Goal: Information Seeking & Learning: Learn about a topic

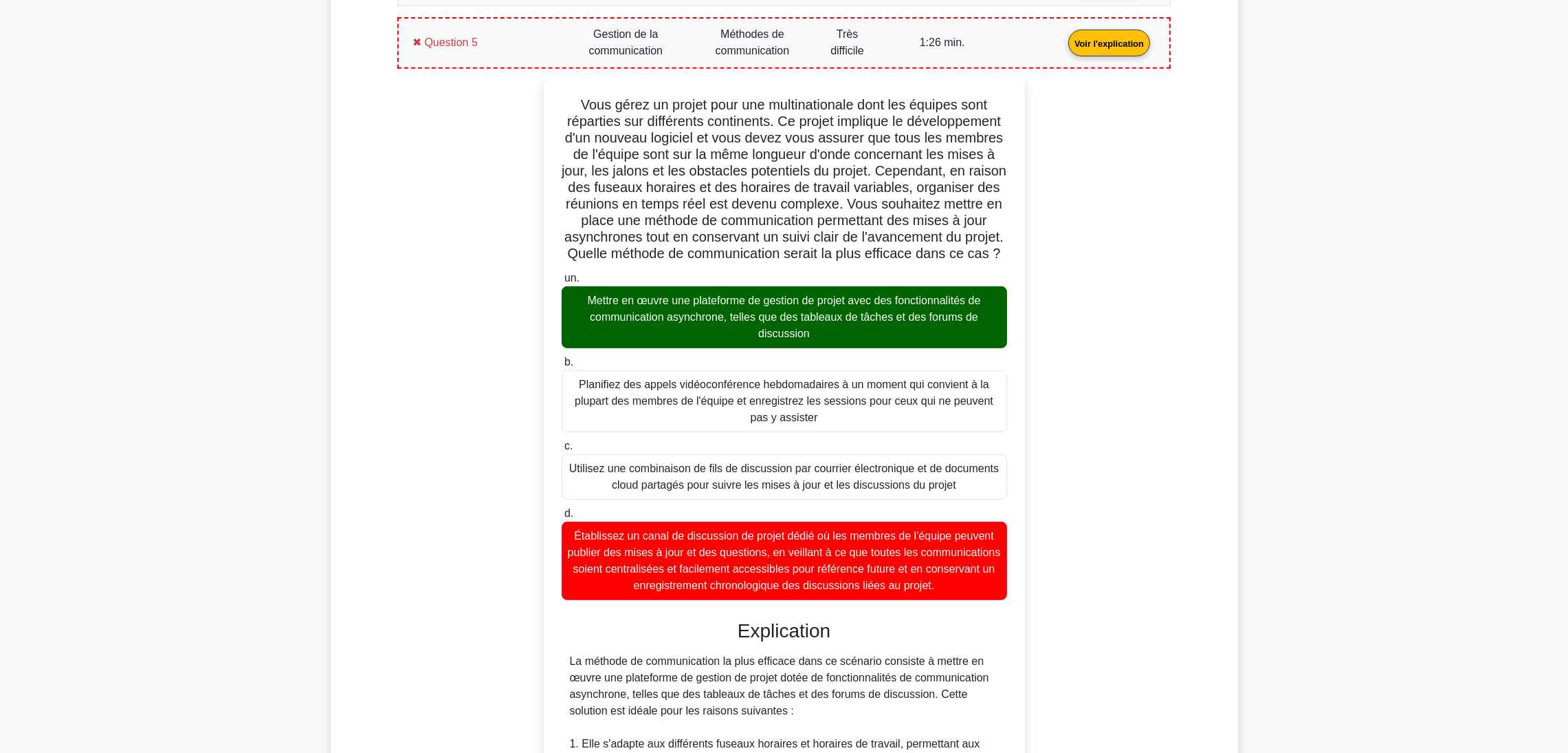
click at [1063, 48] on link "Voir l'explication" at bounding box center [1110, 42] width 92 height 12
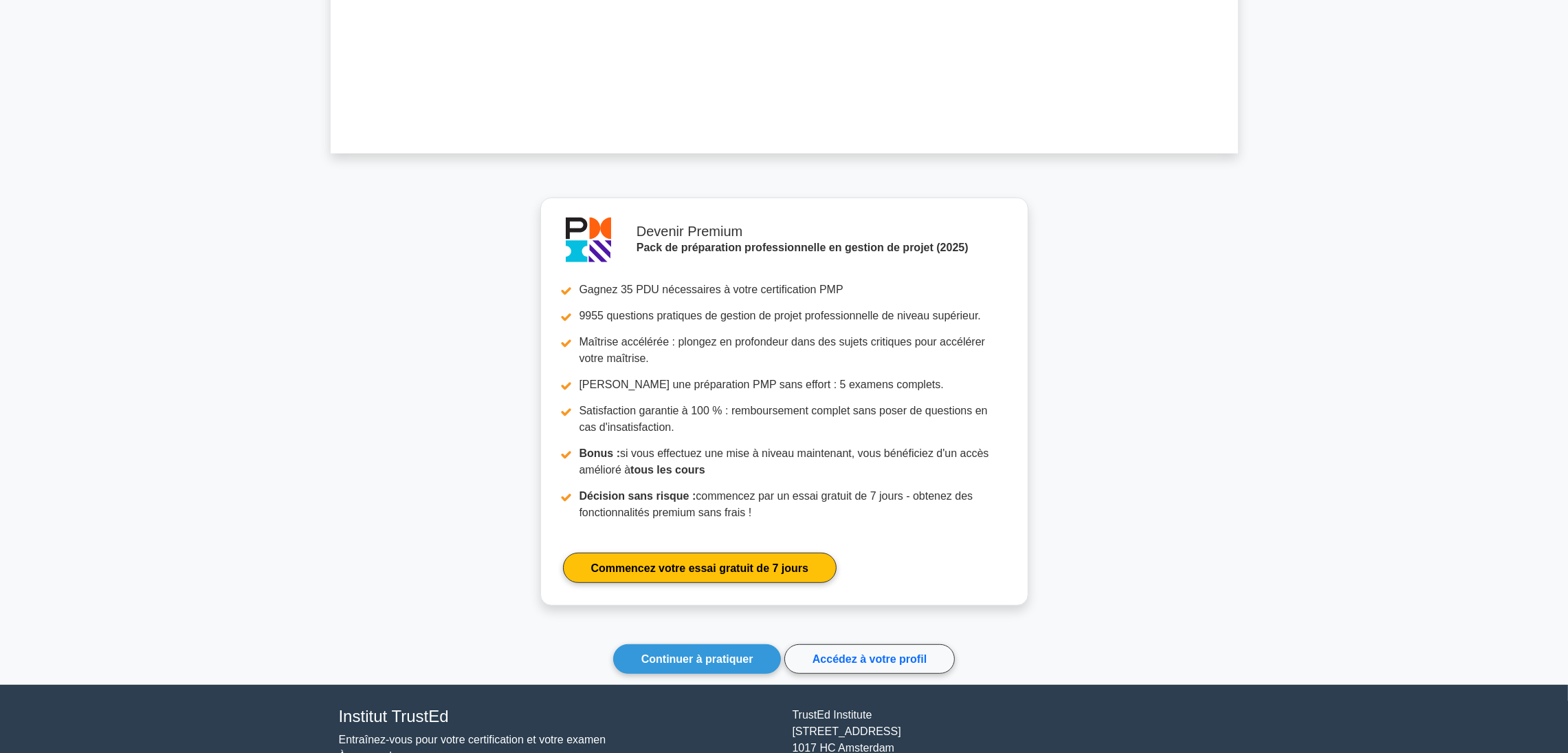
scroll to position [1132, 0]
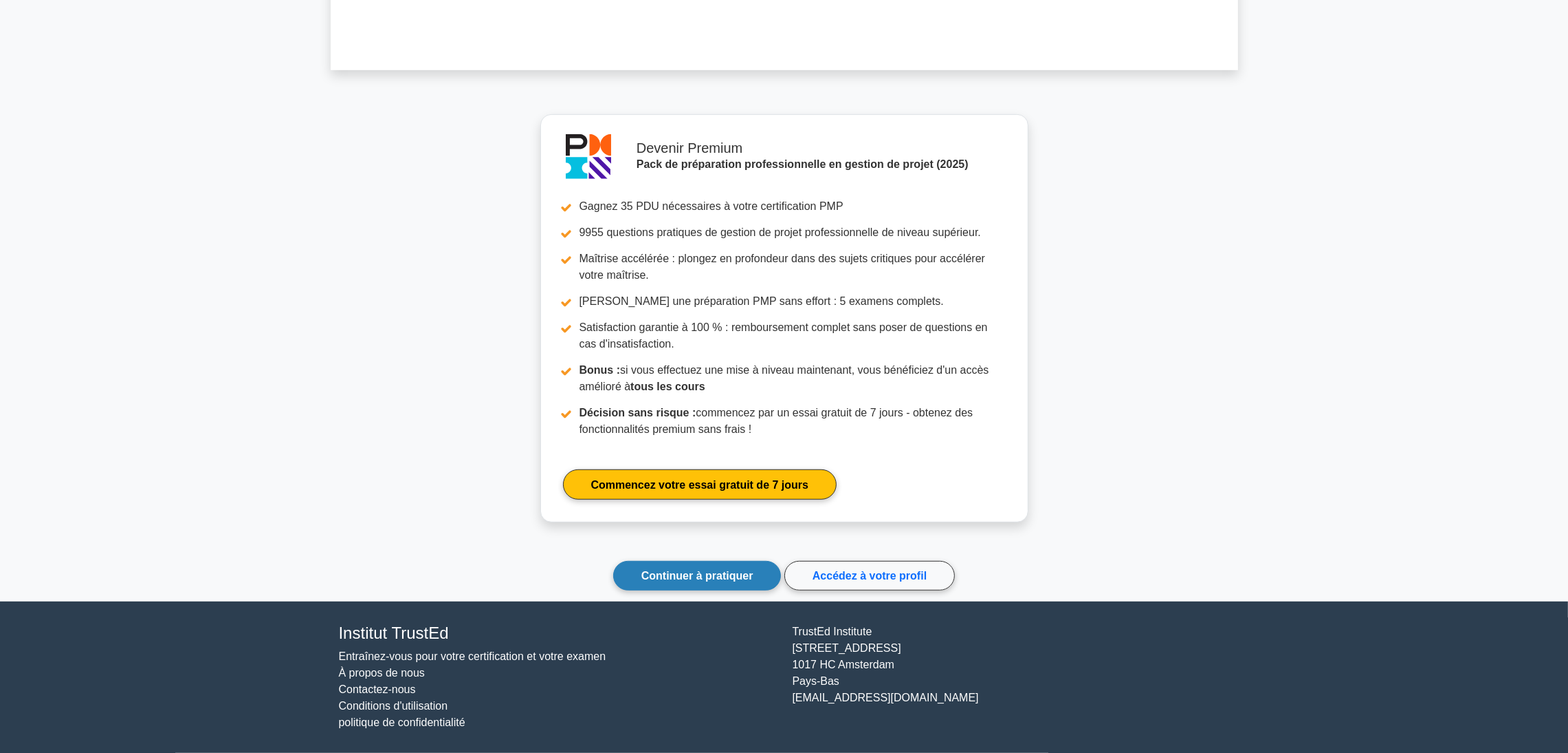
click at [702, 575] on font "Continuer à pratiquer" at bounding box center [697, 576] width 112 height 12
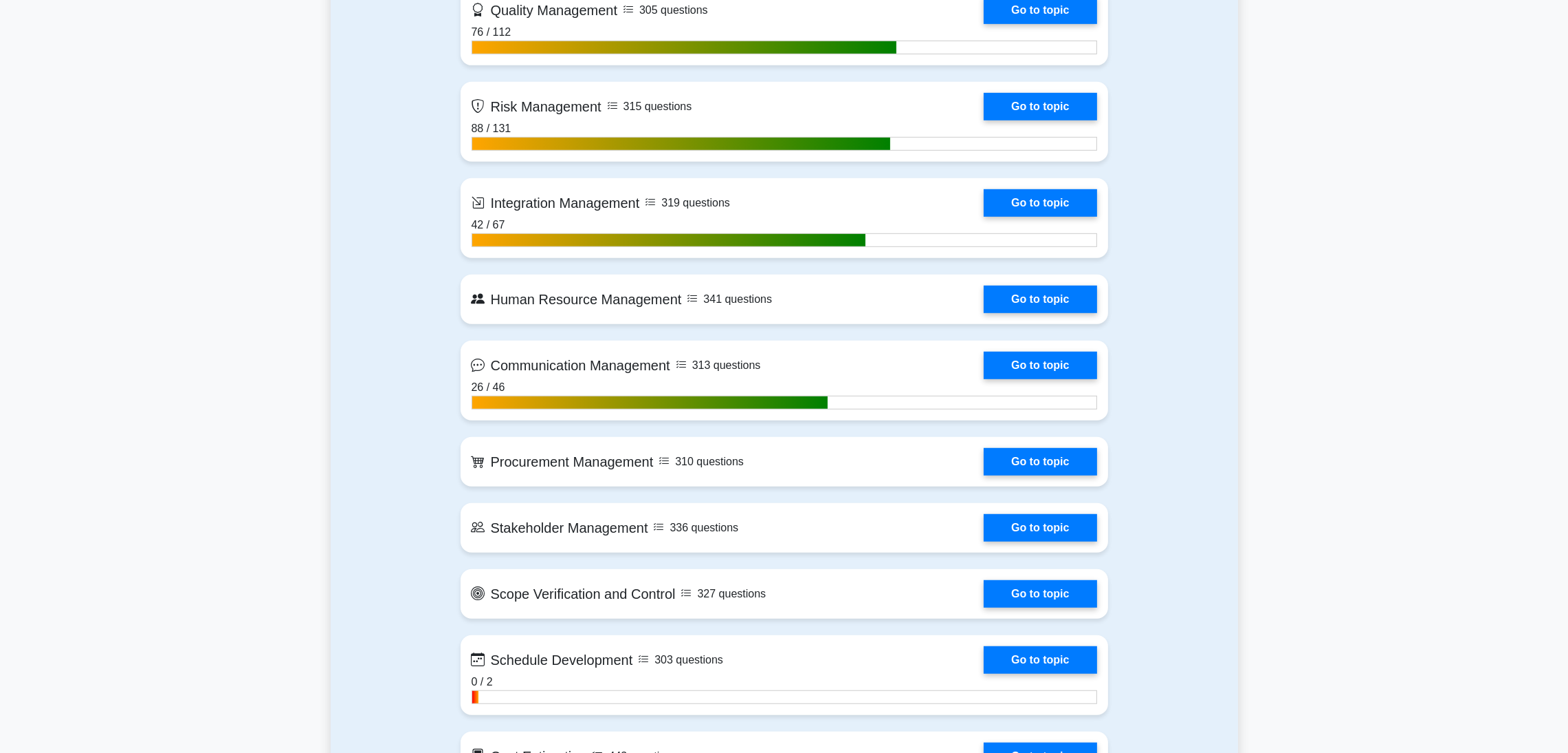
scroll to position [1445, 0]
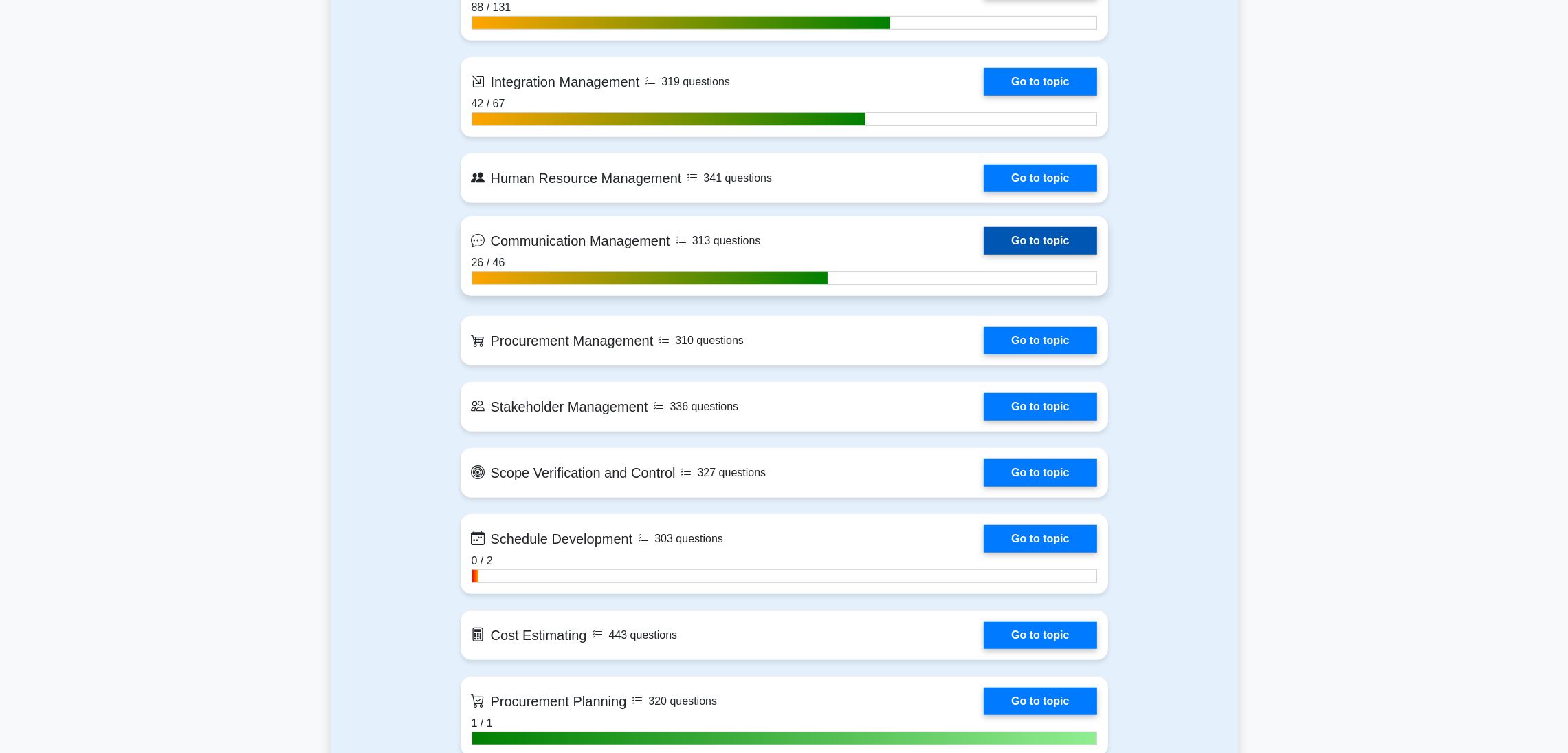
click at [1045, 239] on link "Go to topic" at bounding box center [1040, 241] width 113 height 28
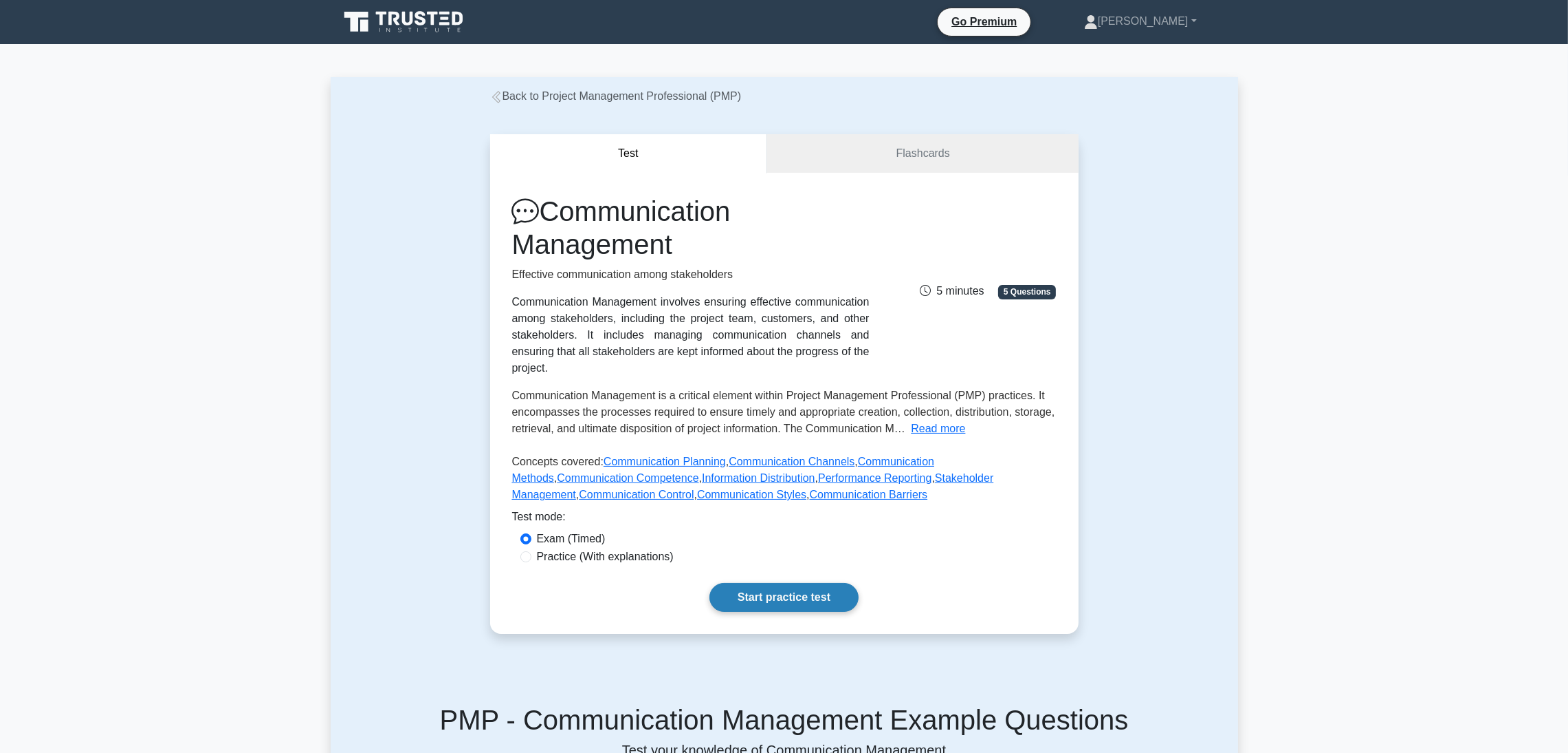
click at [802, 583] on link "Start practice test" at bounding box center [784, 596] width 150 height 29
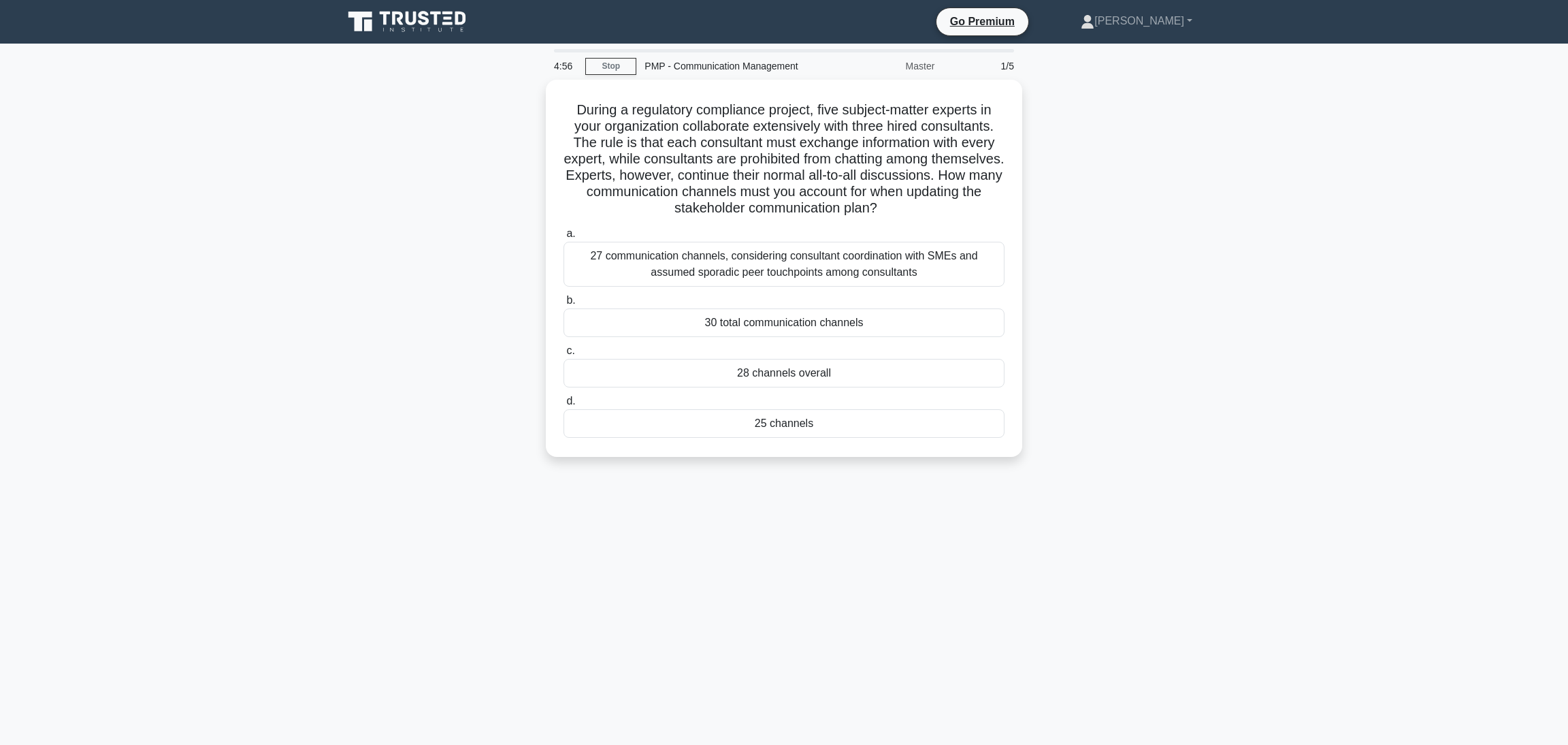
click at [1153, 303] on div "During a regulatory compliance project, five subject-matter experts in your org…" at bounding box center [784, 277] width 899 height 393
click at [1199, 192] on div "During a regulatory compliance project, five subject-matter experts in your org…" at bounding box center [784, 277] width 899 height 393
click at [1530, 1] on nav "Go Premium Adam Profile" at bounding box center [784, 21] width 1568 height 44
click at [1167, 193] on div "During a regulatory compliance project, five subject-matter experts in your org…" at bounding box center [784, 277] width 899 height 393
drag, startPoint x: 819, startPoint y: 425, endPoint x: 562, endPoint y: 102, distance: 412.8
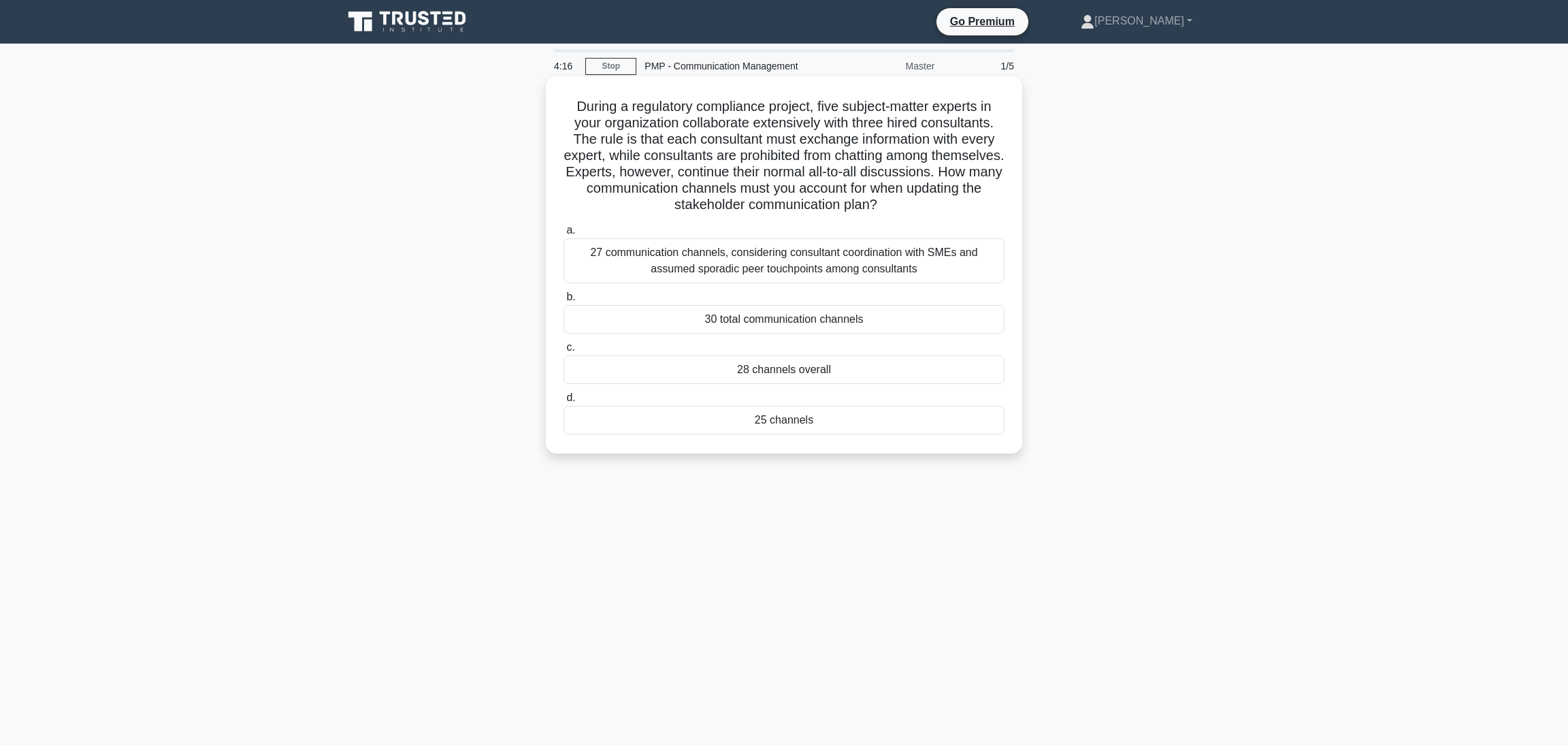
click at [562, 102] on div "During a regulatory compliance project, five subject-matter experts in your org…" at bounding box center [784, 265] width 466 height 366
copy div "During a regulatory compliance project, five subject-matter experts in your org…"
click at [485, 347] on div "During a regulatory compliance project, five subject-matter experts in your org…" at bounding box center [784, 277] width 899 height 393
click at [491, 308] on div "During a regulatory compliance project, five subject-matter experts in your org…" at bounding box center [784, 277] width 899 height 393
drag, startPoint x: 1477, startPoint y: 0, endPoint x: 1155, endPoint y: 339, distance: 467.6
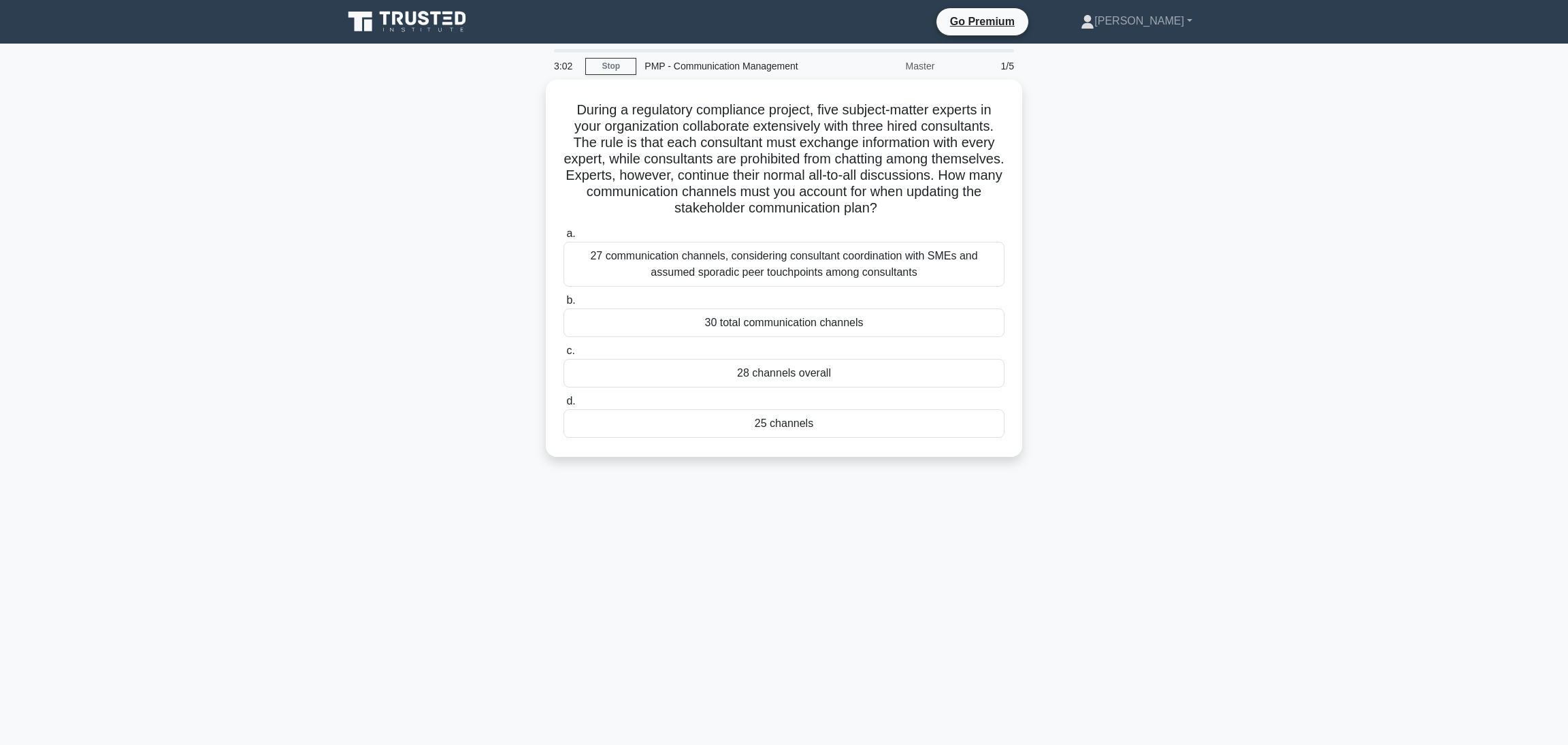
click at [1155, 352] on div "During a regulatory compliance project, five subject-matter experts in your org…" at bounding box center [784, 277] width 899 height 393
drag, startPoint x: 1538, startPoint y: 0, endPoint x: 1177, endPoint y: 369, distance: 516.2
click at [1177, 369] on div "During a regulatory compliance project, five subject-matter experts in your org…" at bounding box center [784, 277] width 899 height 393
click at [740, 424] on div "25 channels" at bounding box center [784, 420] width 441 height 28
click at [564, 402] on input "d. 25 channels" at bounding box center [564, 397] width 0 height 9
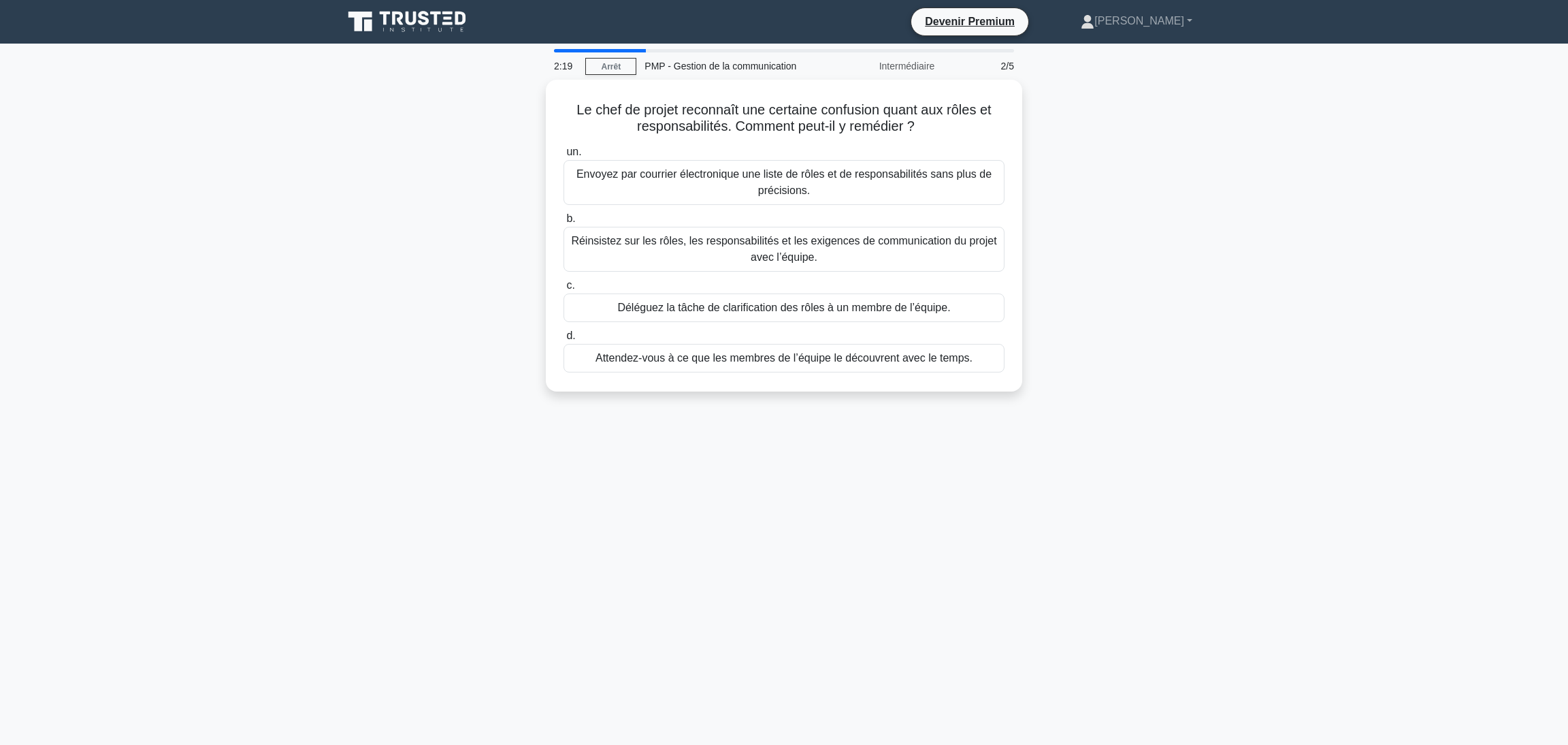
click at [1158, 209] on div "Le chef de projet reconnaît une certaine confusion quant aux rôles et responsab…" at bounding box center [784, 243] width 899 height 328
click at [654, 253] on font "Réinsistez sur les rôles, les responsabilités et les exigences de communication…" at bounding box center [784, 246] width 429 height 33
click at [564, 220] on input "b. Réinsistez sur les rôles, les responsabilités et les exigences de communicat…" at bounding box center [564, 215] width 0 height 9
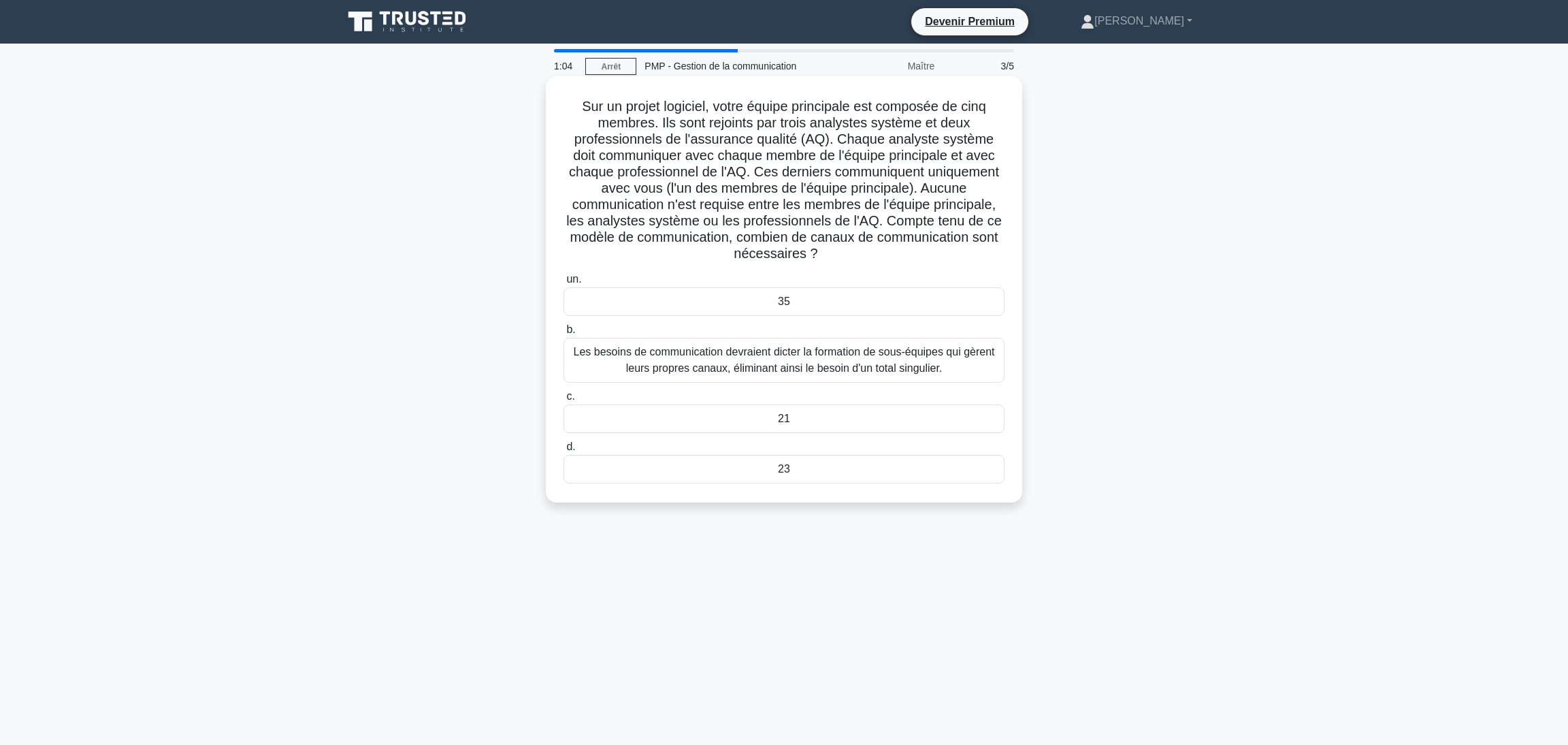
click at [709, 432] on div "21" at bounding box center [784, 418] width 441 height 28
click at [564, 401] on input "c. 21" at bounding box center [564, 396] width 0 height 9
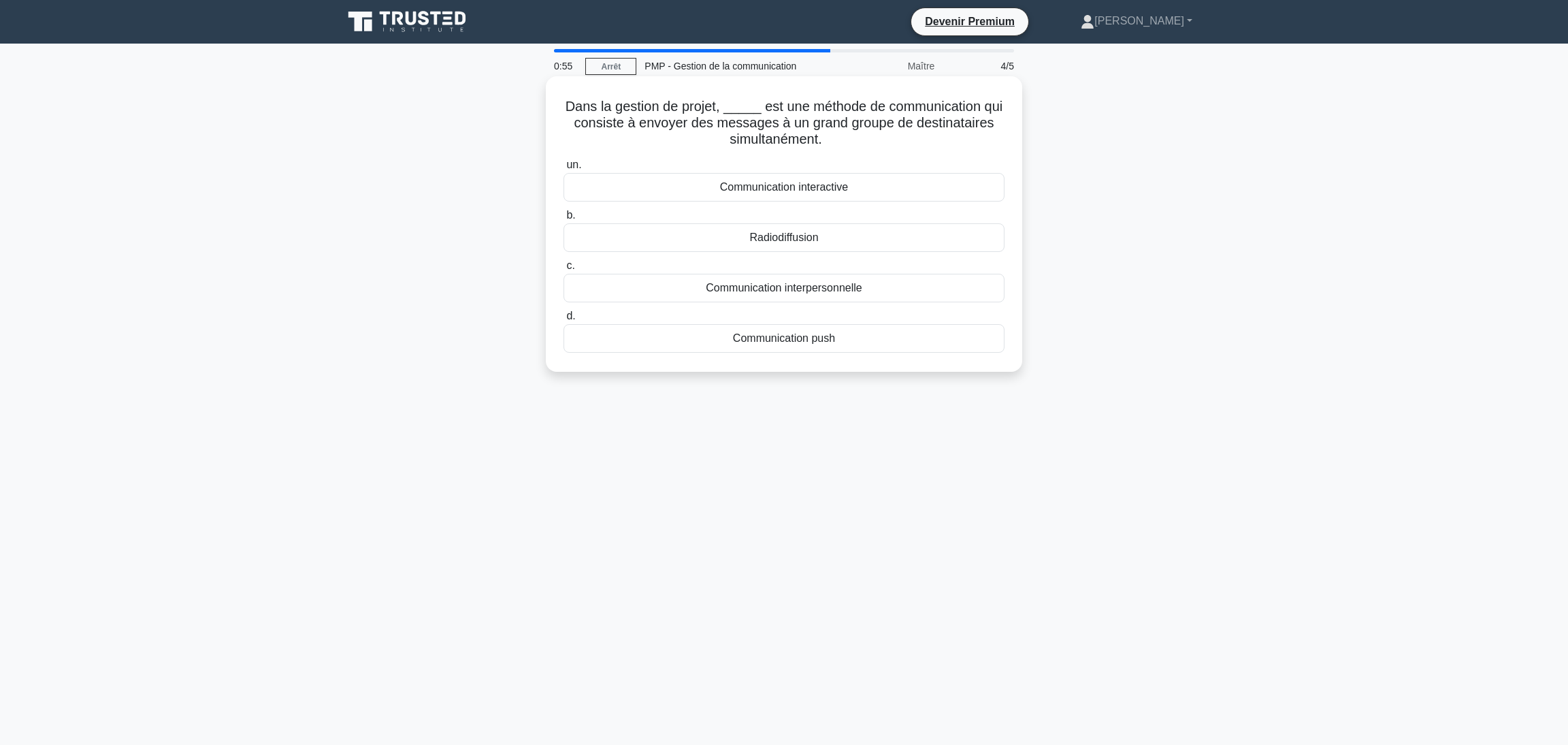
click at [736, 349] on div "Communication push" at bounding box center [784, 338] width 441 height 28
click at [564, 320] on input "d. Communication push" at bounding box center [564, 316] width 0 height 9
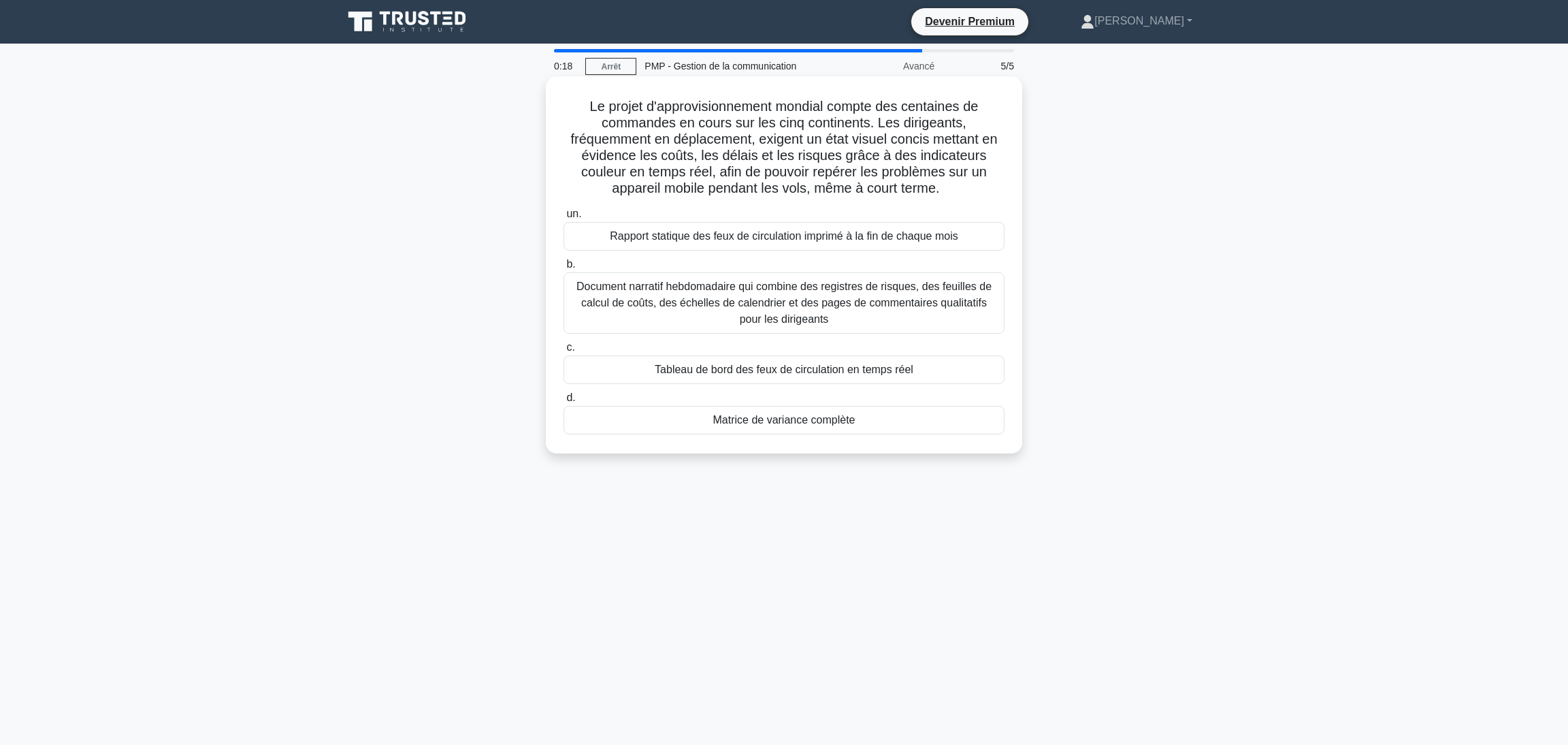
click at [800, 372] on font "Tableau de bord des feux de circulation en temps réel" at bounding box center [784, 369] width 259 height 12
click at [564, 352] on input "c. Tableau de bord des feux de circulation en temps réel" at bounding box center [564, 347] width 0 height 9
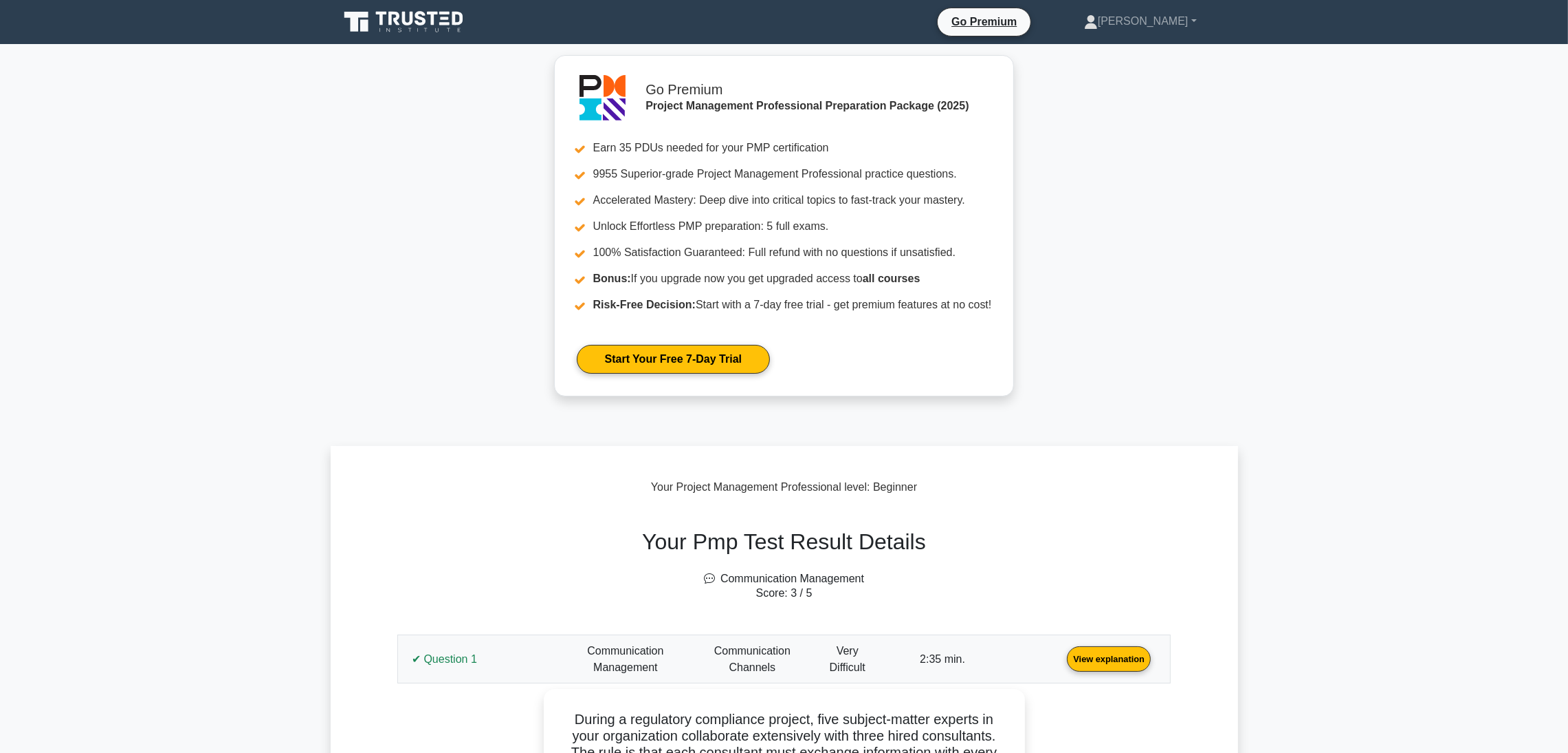
scroll to position [516, 0]
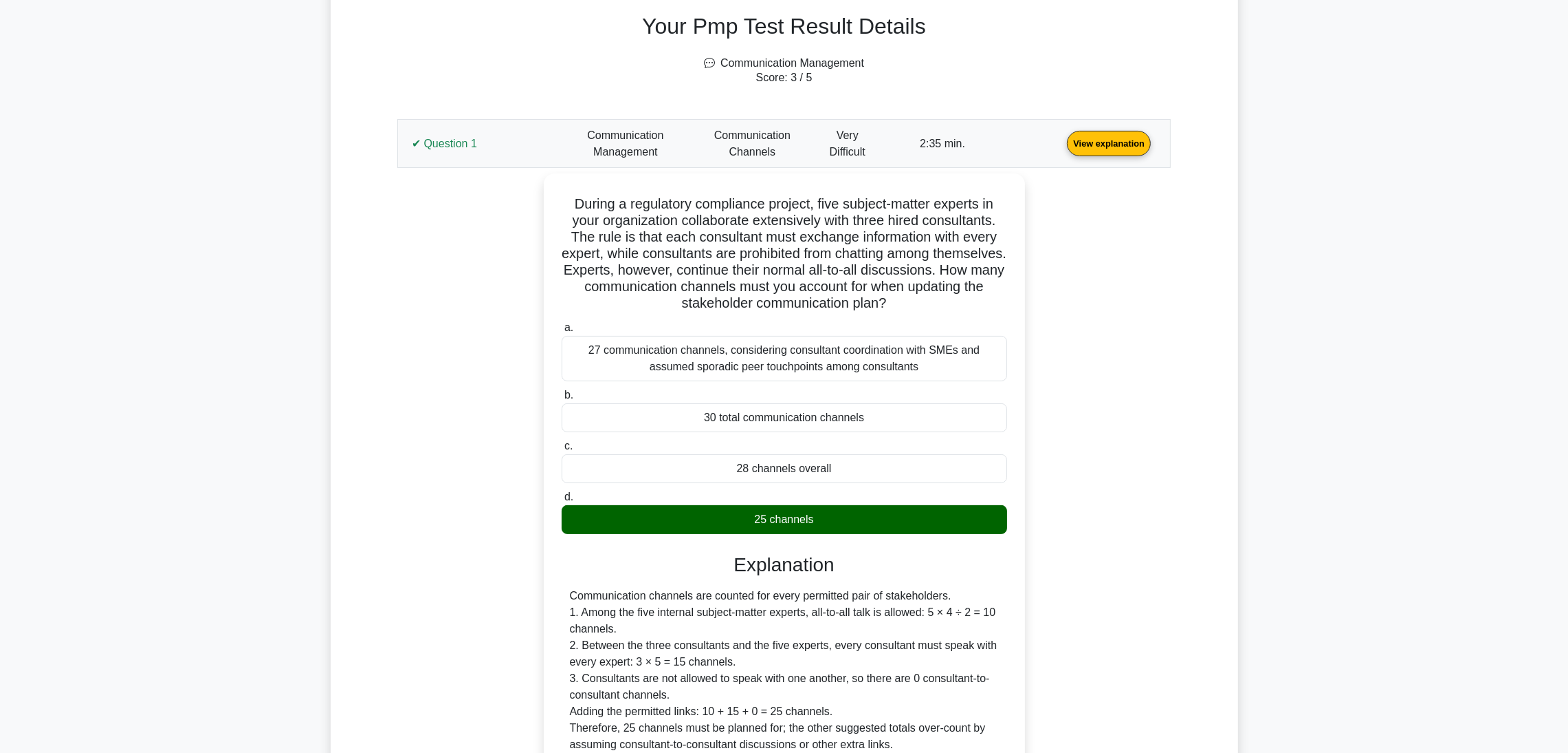
drag, startPoint x: 469, startPoint y: 125, endPoint x: 464, endPoint y: 132, distance: 8.6
click at [1061, 137] on link "View explanation" at bounding box center [1109, 143] width 94 height 12
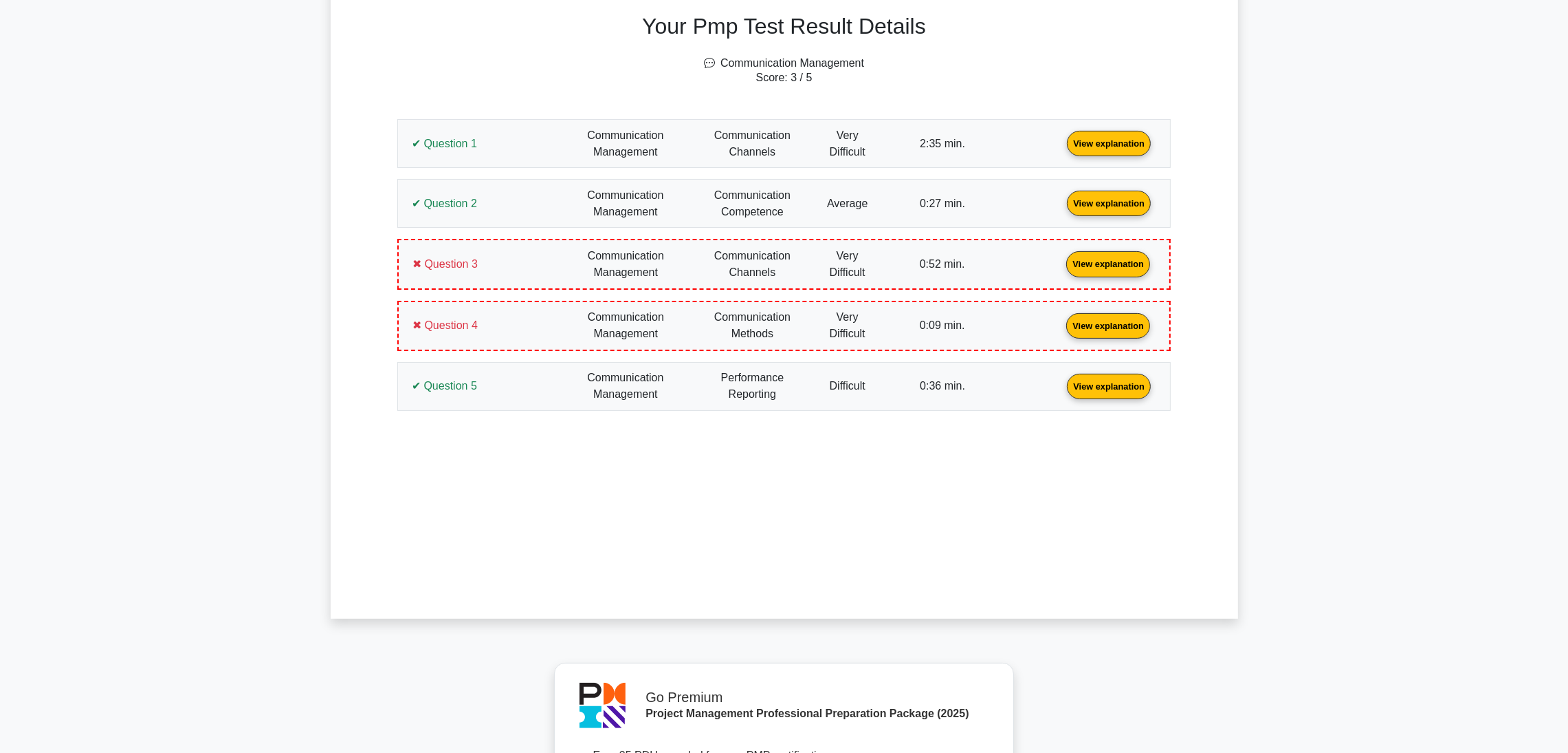
click at [1061, 137] on link "View explanation" at bounding box center [1109, 143] width 94 height 12
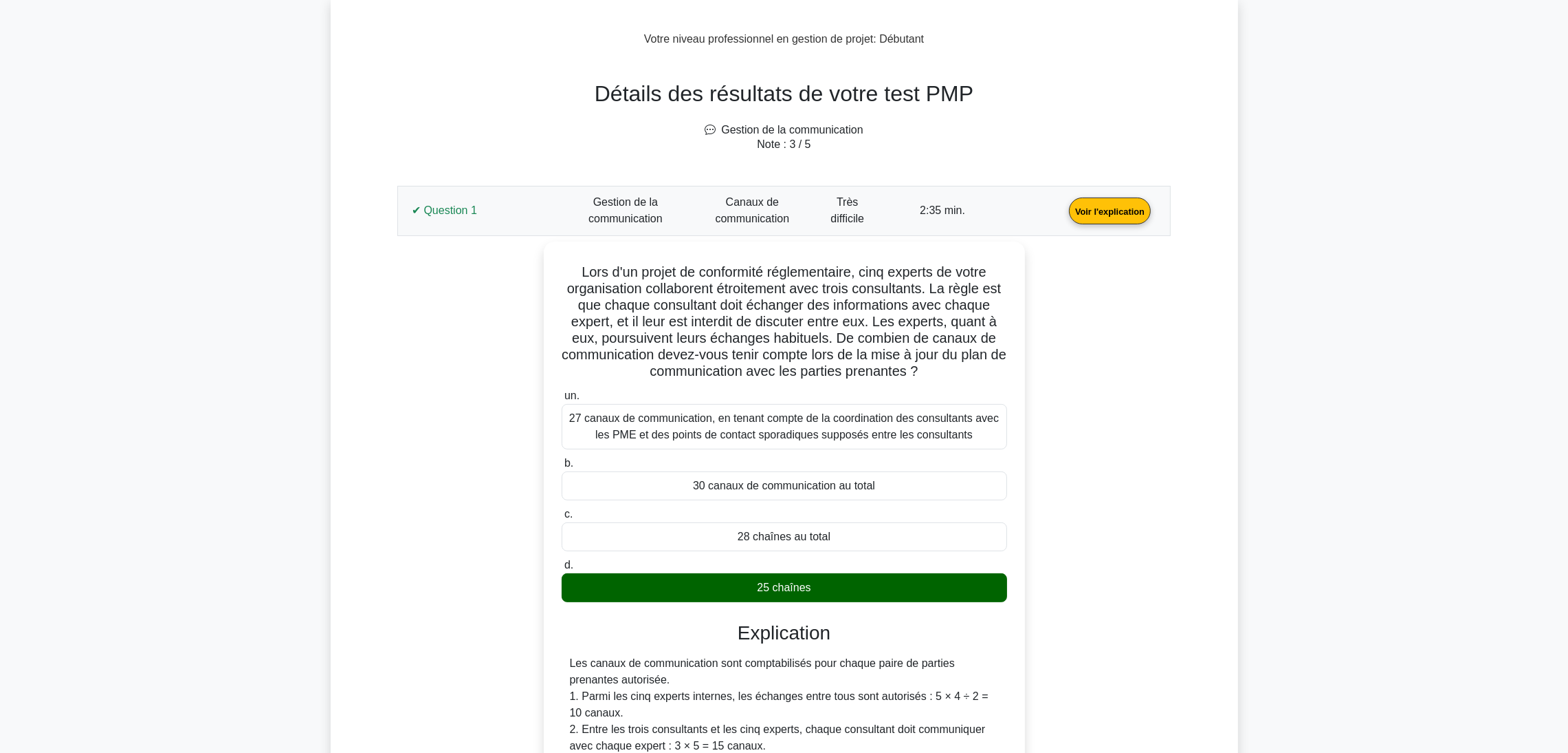
scroll to position [583, 0]
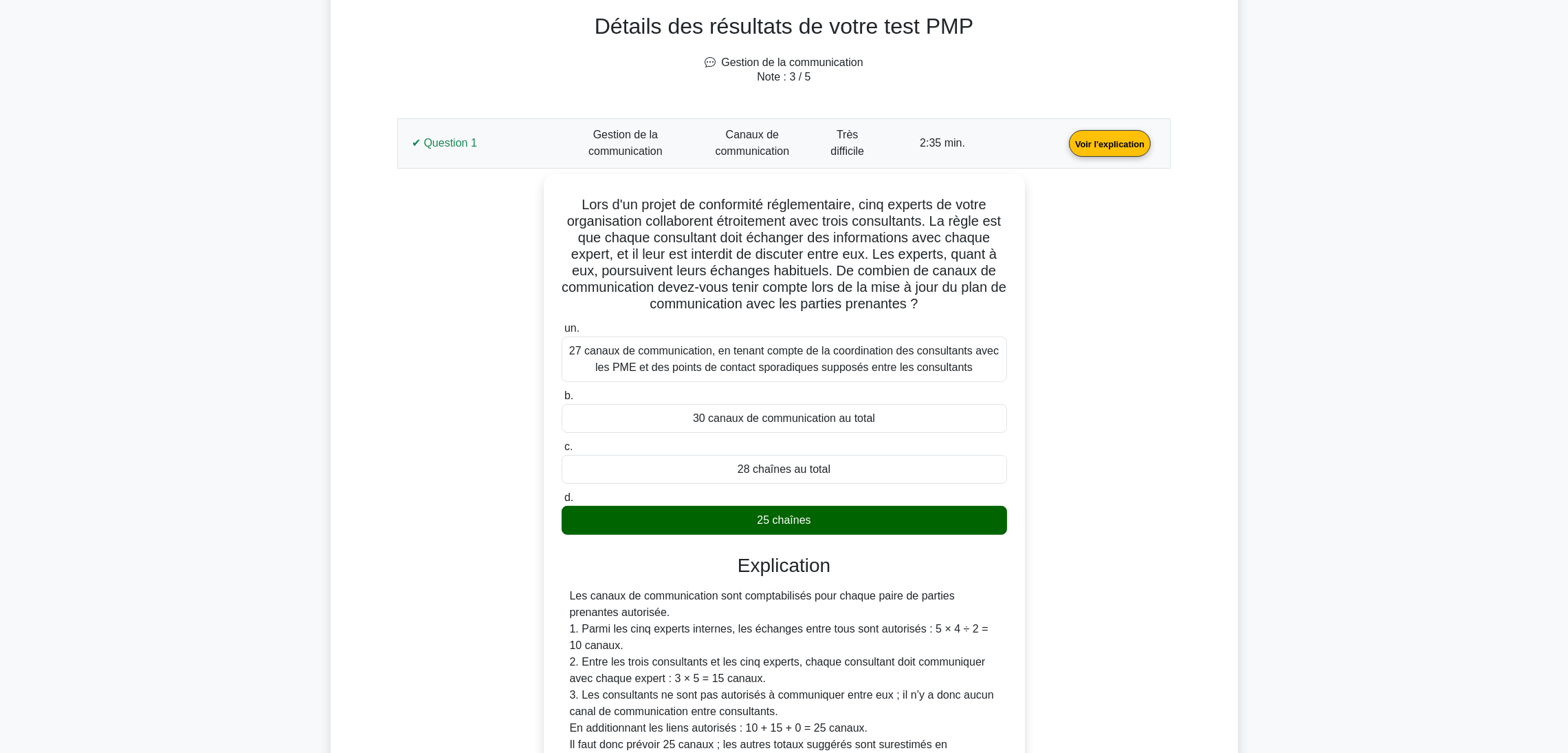
click at [1359, 343] on main "Devenir Premium Pack de préparation professionnelle en gestion de projet (2025)…" at bounding box center [784, 577] width 1568 height 2231
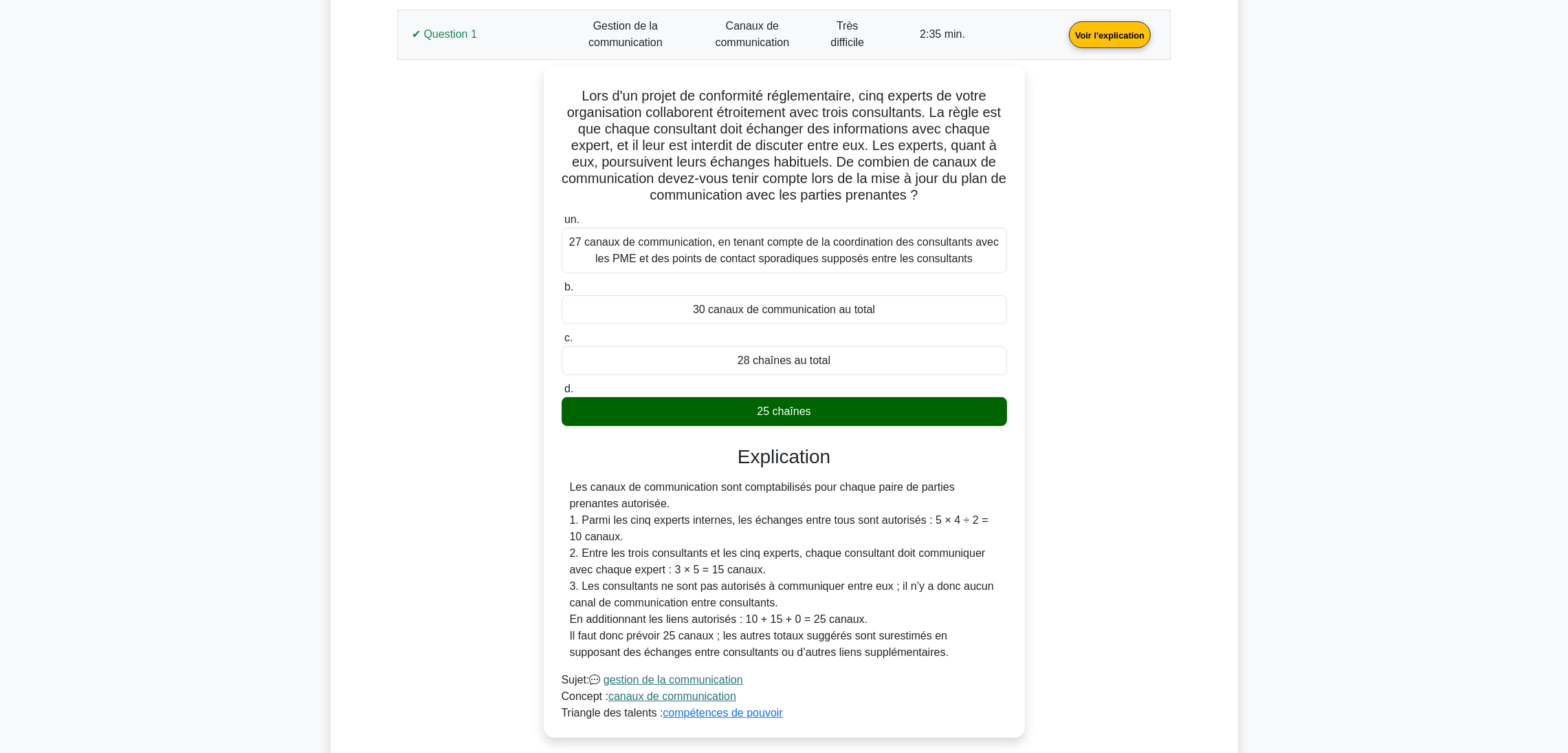
scroll to position [686, 0]
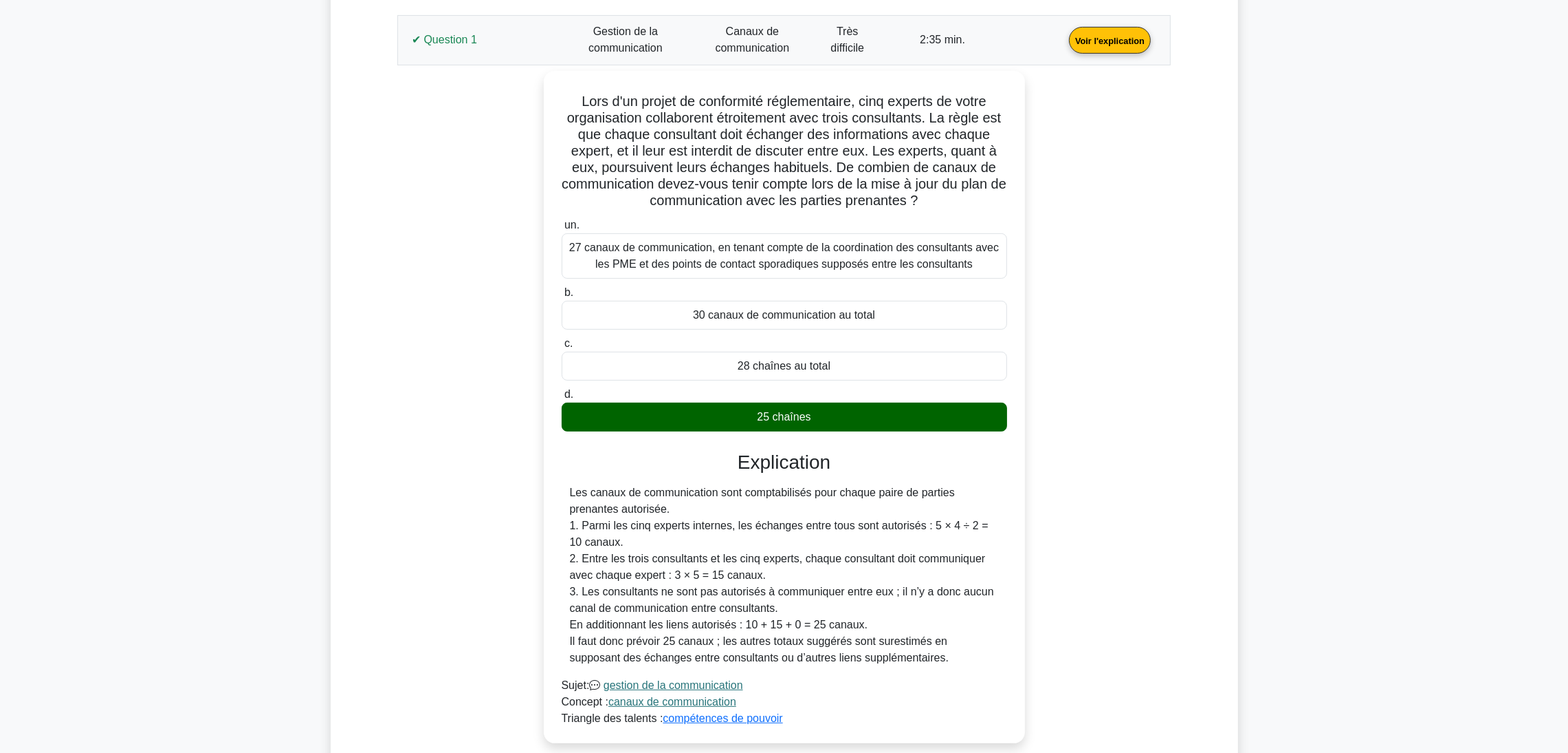
click at [1438, 502] on main "Devenir Premium Pack de préparation professionnelle en gestion de projet (2025)…" at bounding box center [784, 508] width 1568 height 2300
click at [1104, 445] on div "Lors d'un projet de conformité réglementaire, cinq experts de votre organisatio…" at bounding box center [784, 415] width 757 height 689
click at [1063, 45] on link "Voir l'explication" at bounding box center [1110, 39] width 92 height 12
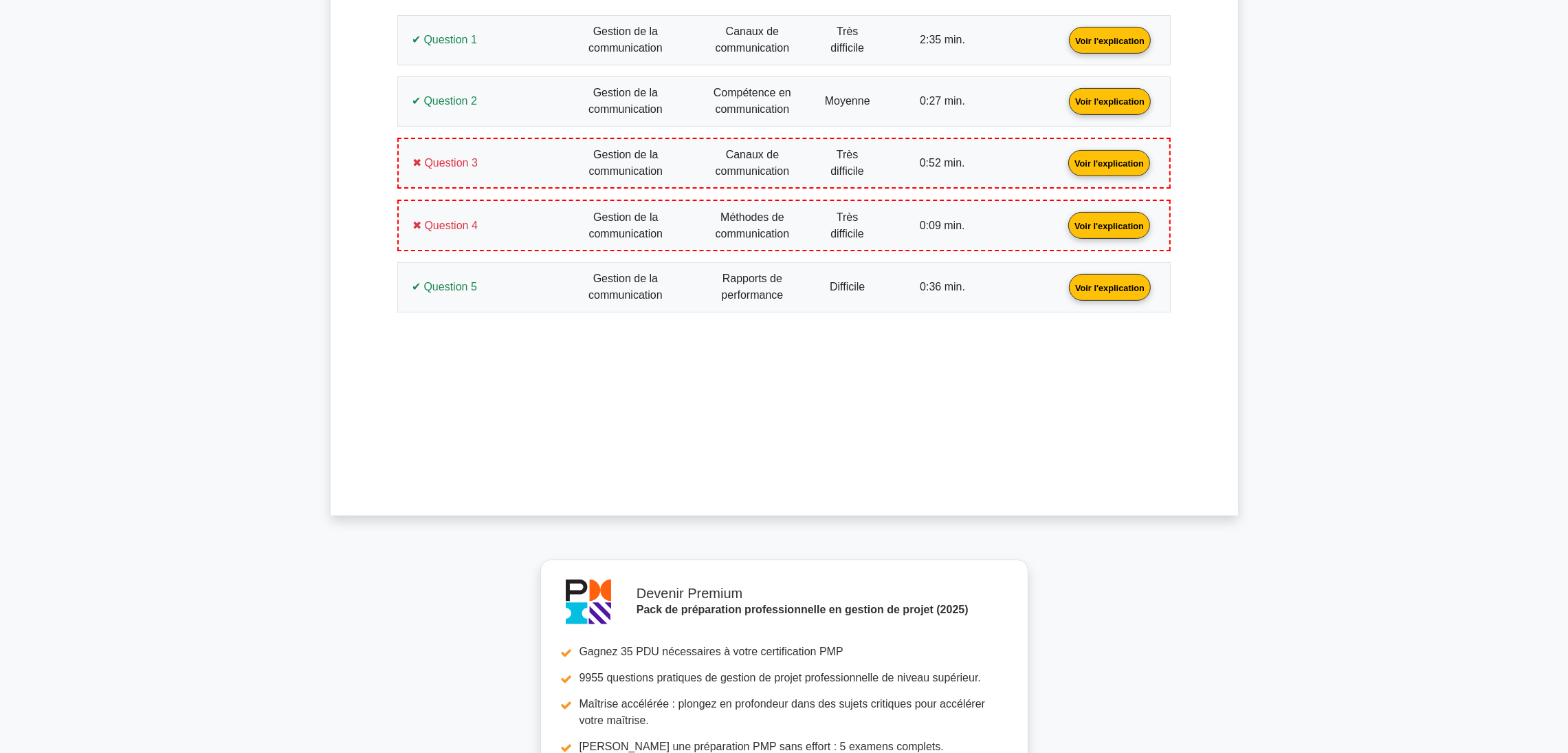
click at [1063, 104] on link "Voir l'explication" at bounding box center [1110, 100] width 92 height 12
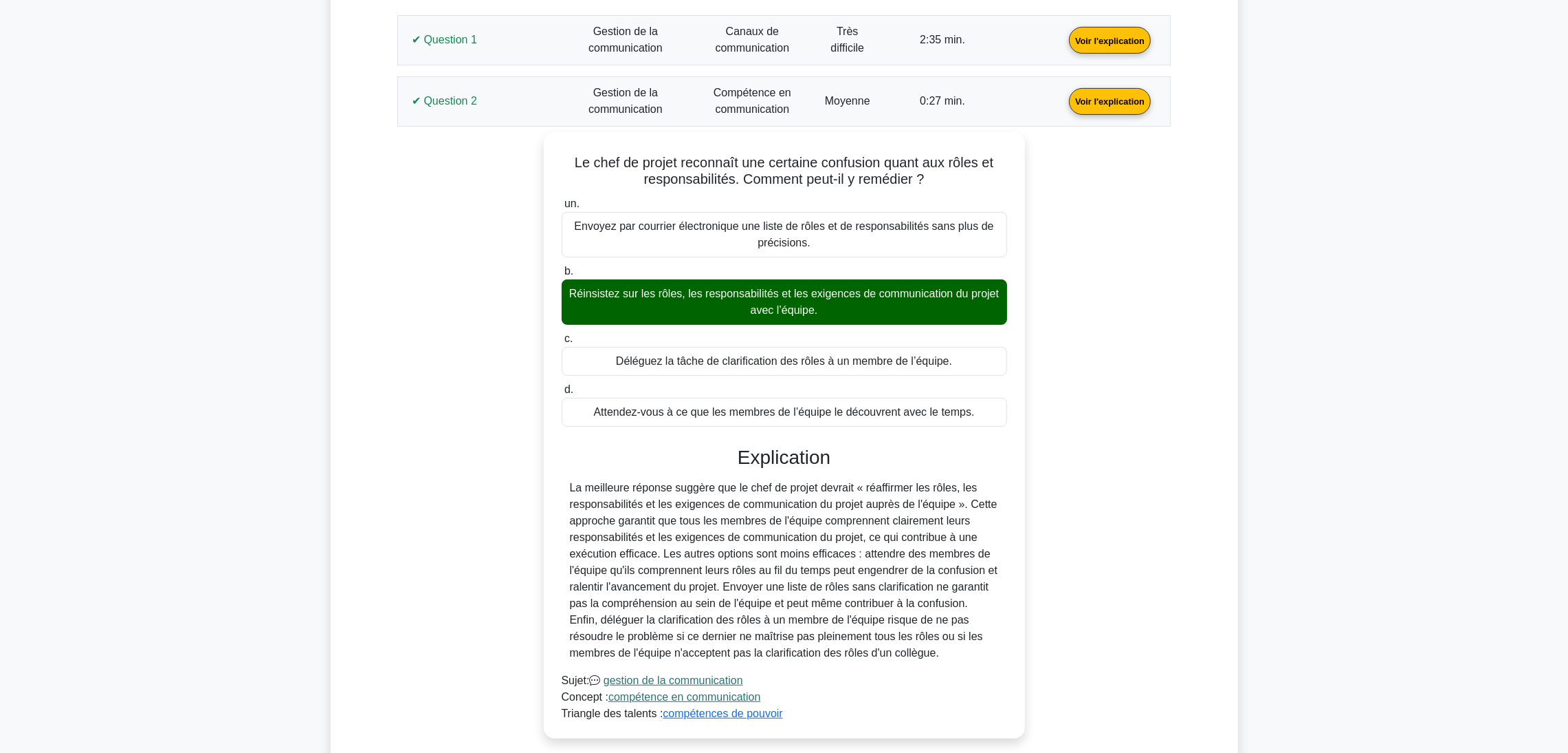
click at [1063, 106] on link "Voir l'explication" at bounding box center [1110, 100] width 92 height 12
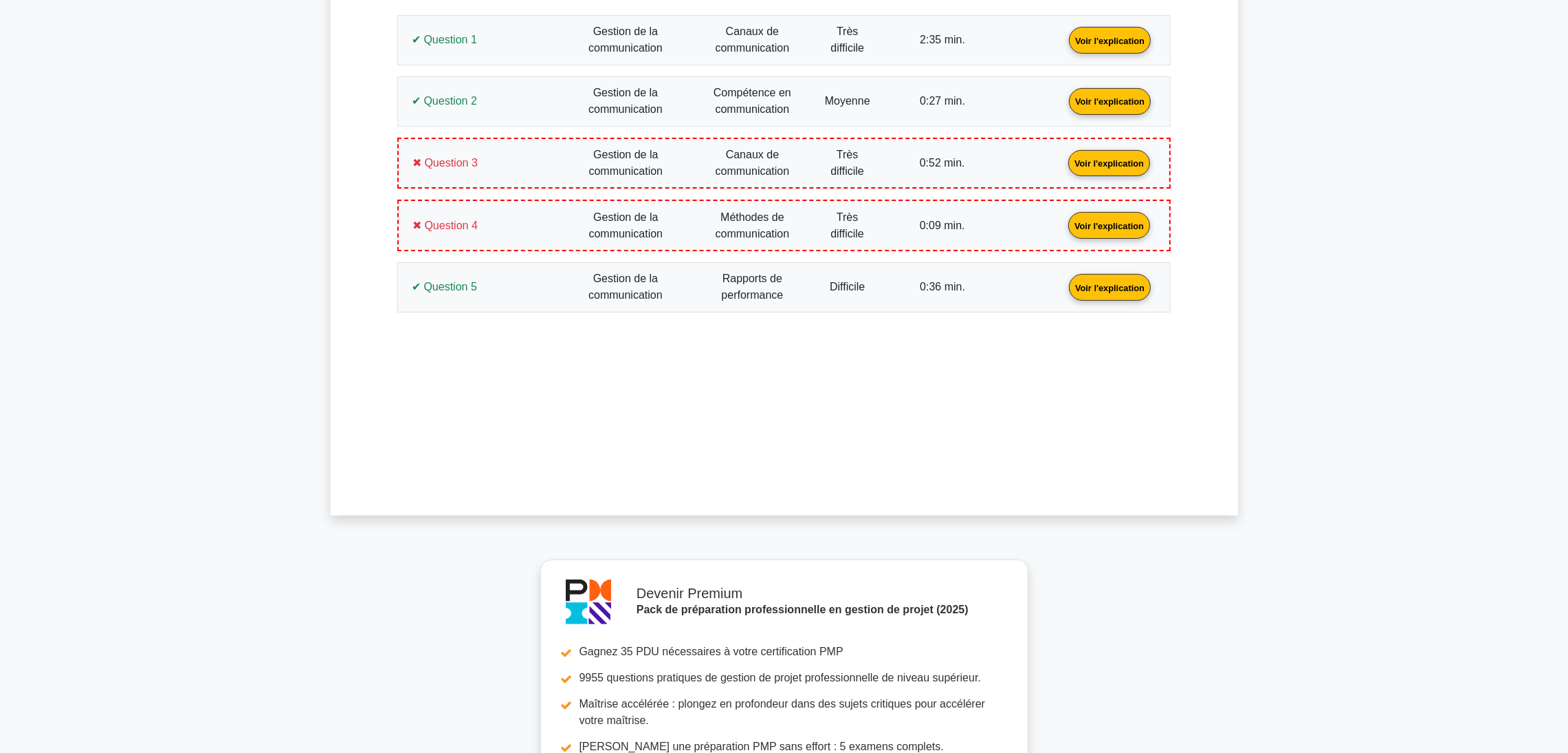
click at [1063, 157] on link "Voir l'explication" at bounding box center [1110, 162] width 92 height 12
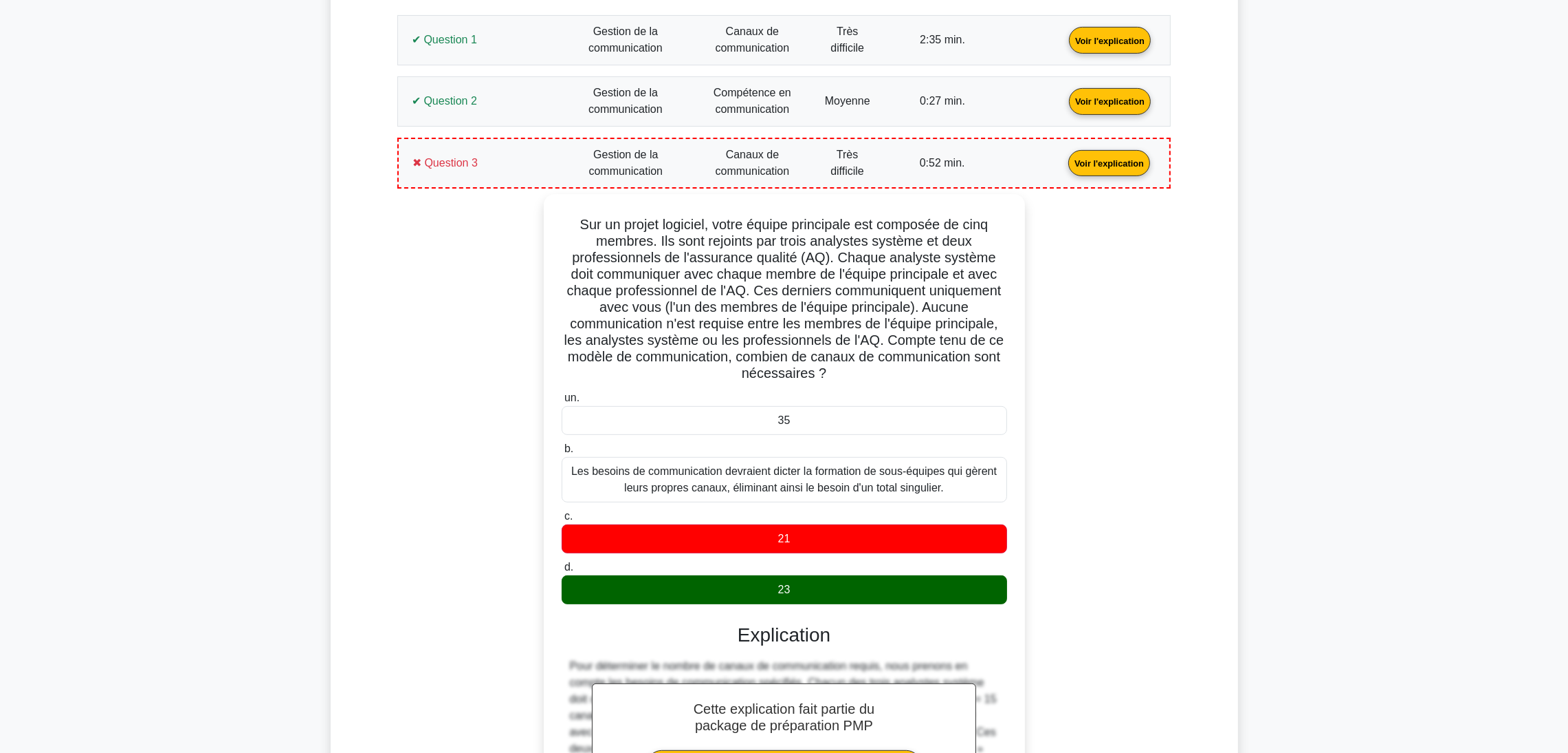
scroll to position [789, 0]
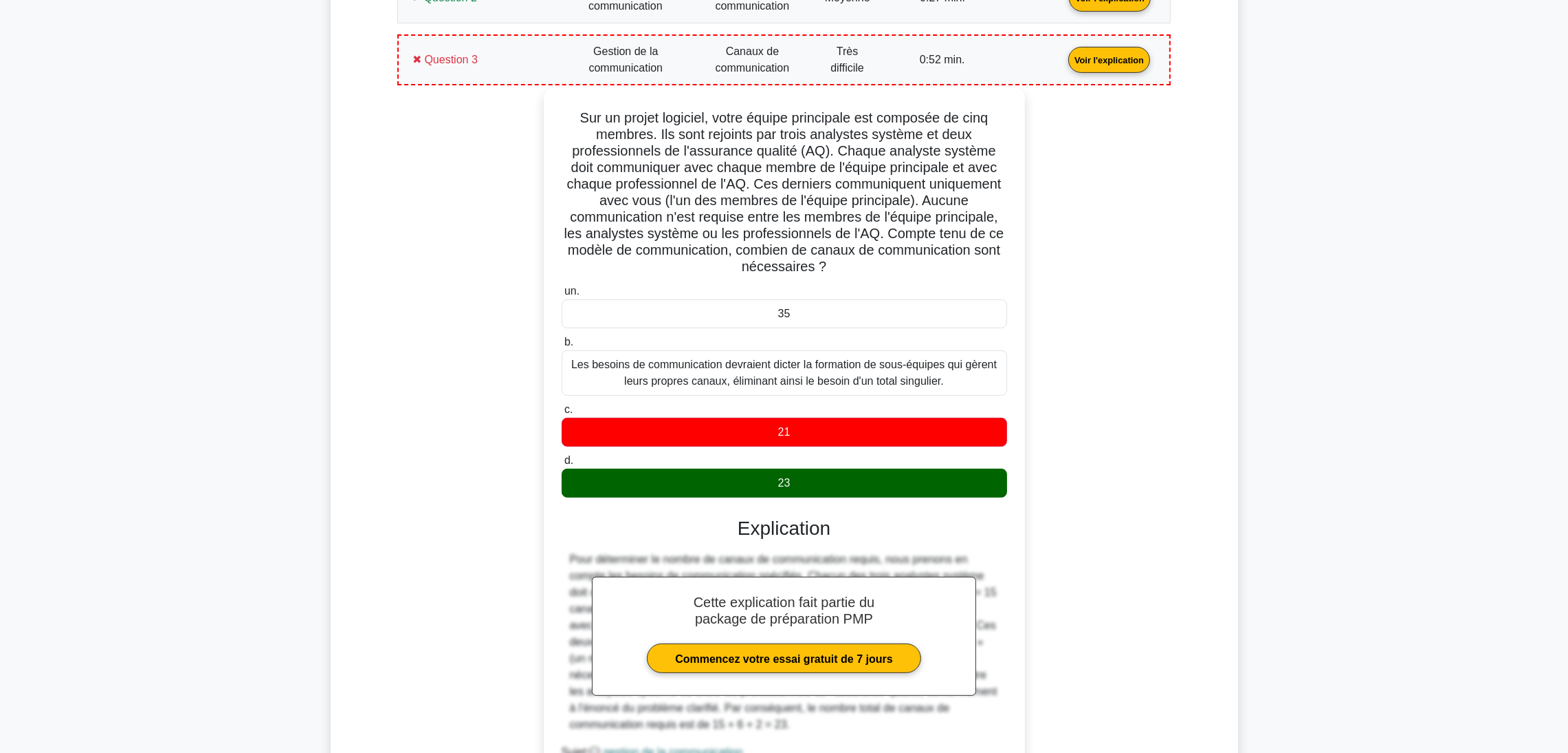
drag, startPoint x: 824, startPoint y: 480, endPoint x: 583, endPoint y: 177, distance: 387.2
click at [583, 177] on div "Sur un projet logiciel, votre équipe principale est composée de cinq membres. I…" at bounding box center [784, 448] width 470 height 712
click at [812, 483] on div "23" at bounding box center [784, 482] width 446 height 29
drag, startPoint x: 814, startPoint y: 491, endPoint x: 568, endPoint y: 119, distance: 446.0
click at [568, 119] on div "Sur un projet logiciel, votre équipe principale est composée de cinq membres. I…" at bounding box center [784, 448] width 470 height 712
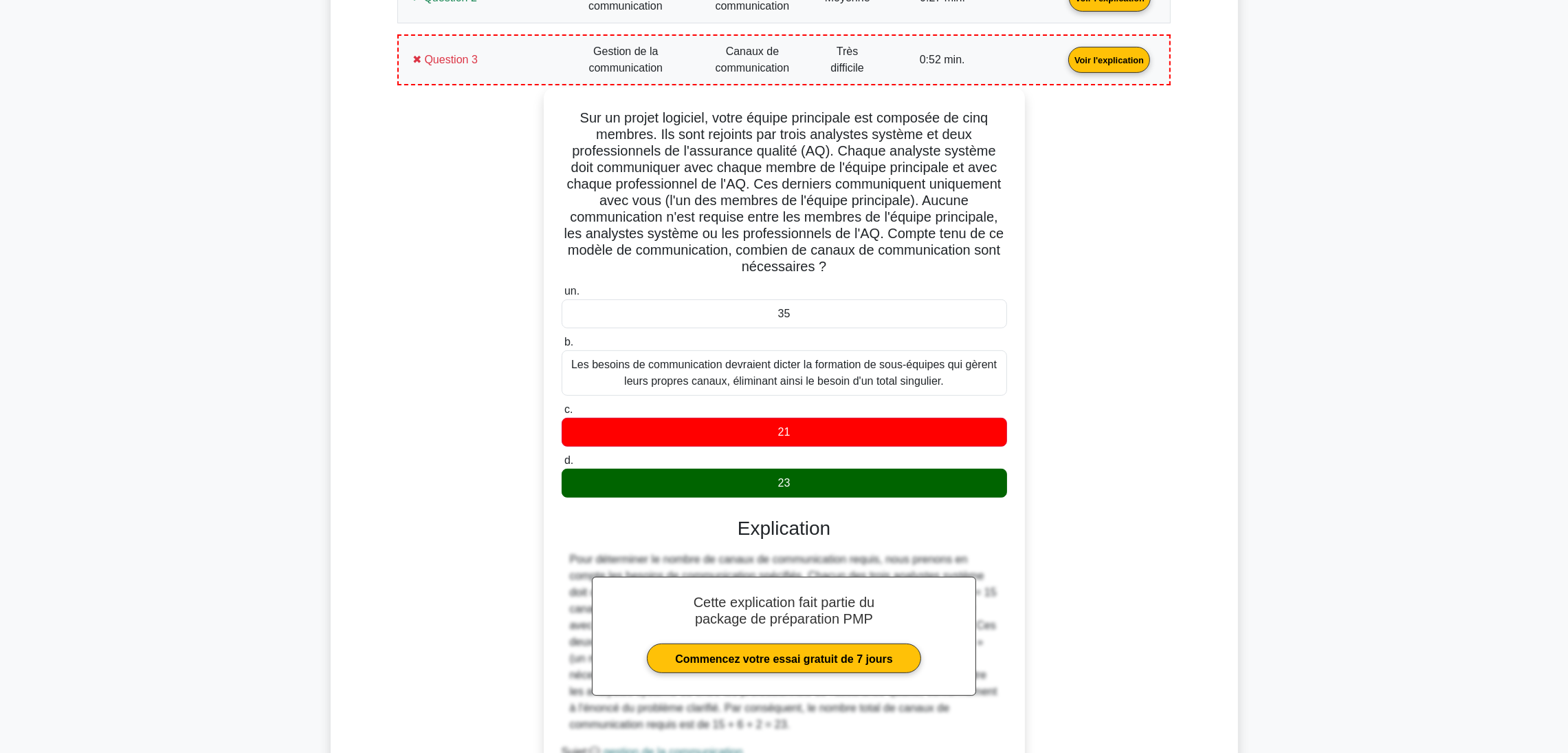
copy div "Sur un projet logiciel, votre équipe principale est composée de cinq membres. I…"
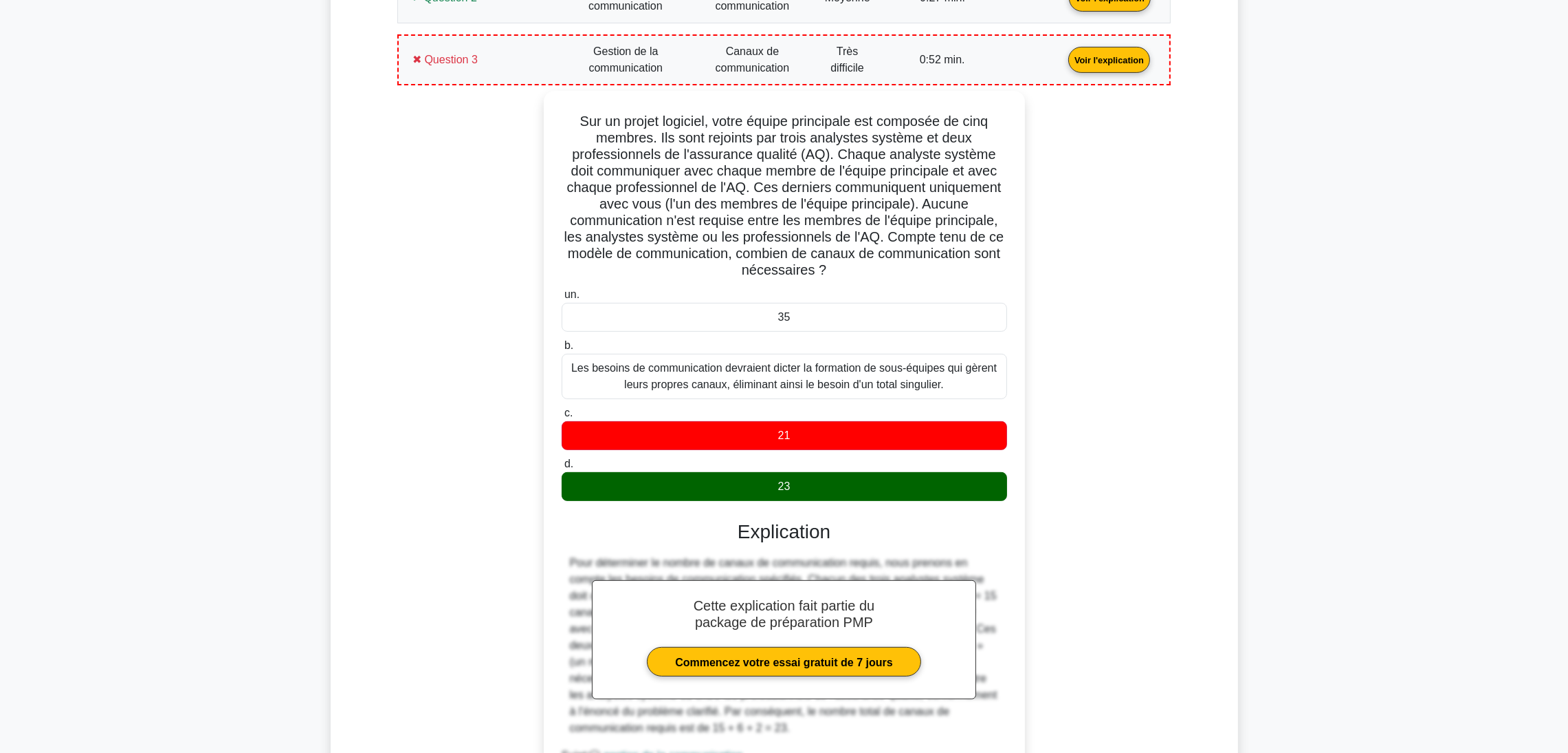
click at [386, 286] on div "Détails des résultats de votre test PMP Gestion de la communication Note : 3 / …" at bounding box center [784, 408] width 856 height 1257
click at [1063, 53] on link "Voir l'explication" at bounding box center [1110, 59] width 92 height 12
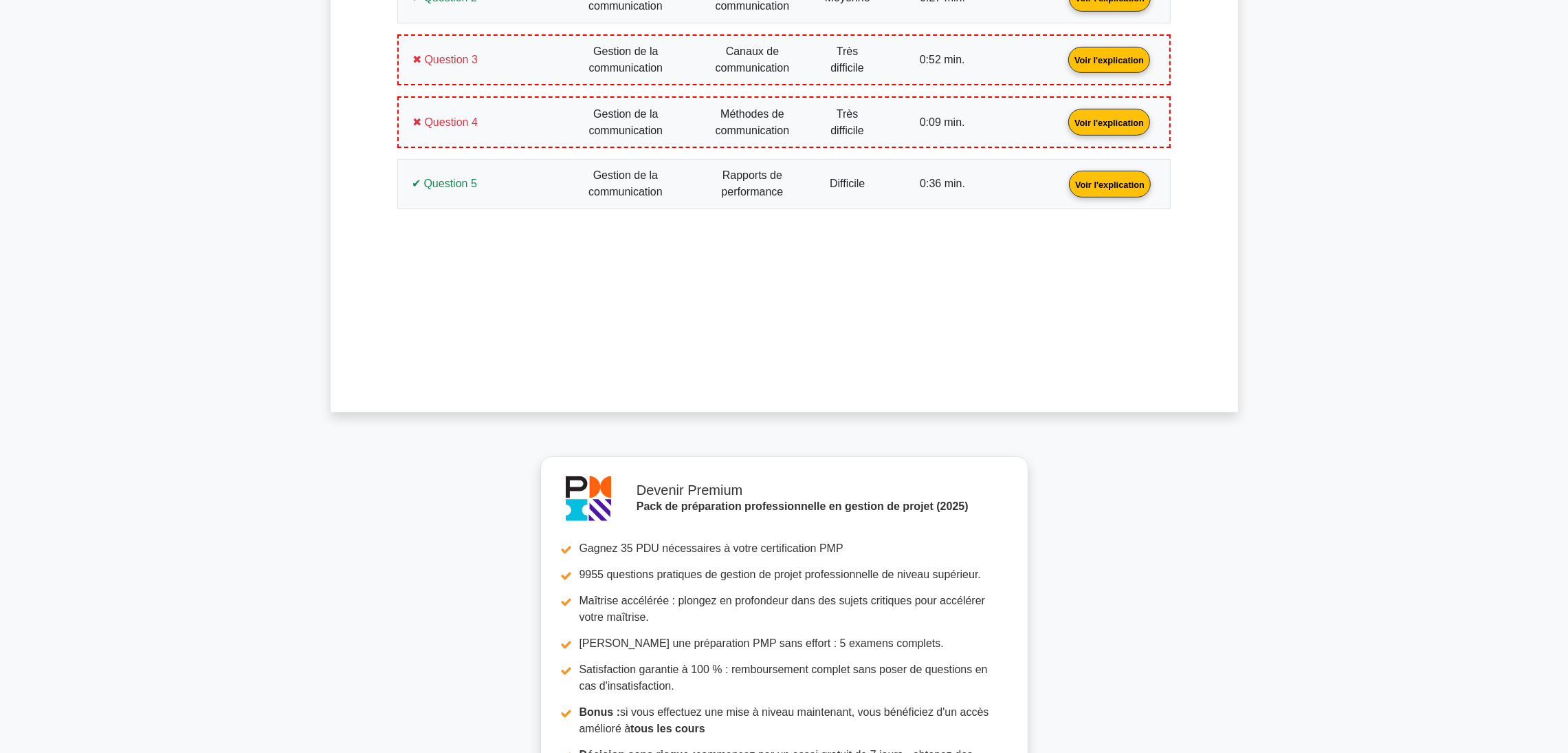
click at [1063, 127] on link "Voir l'explication" at bounding box center [1110, 121] width 92 height 12
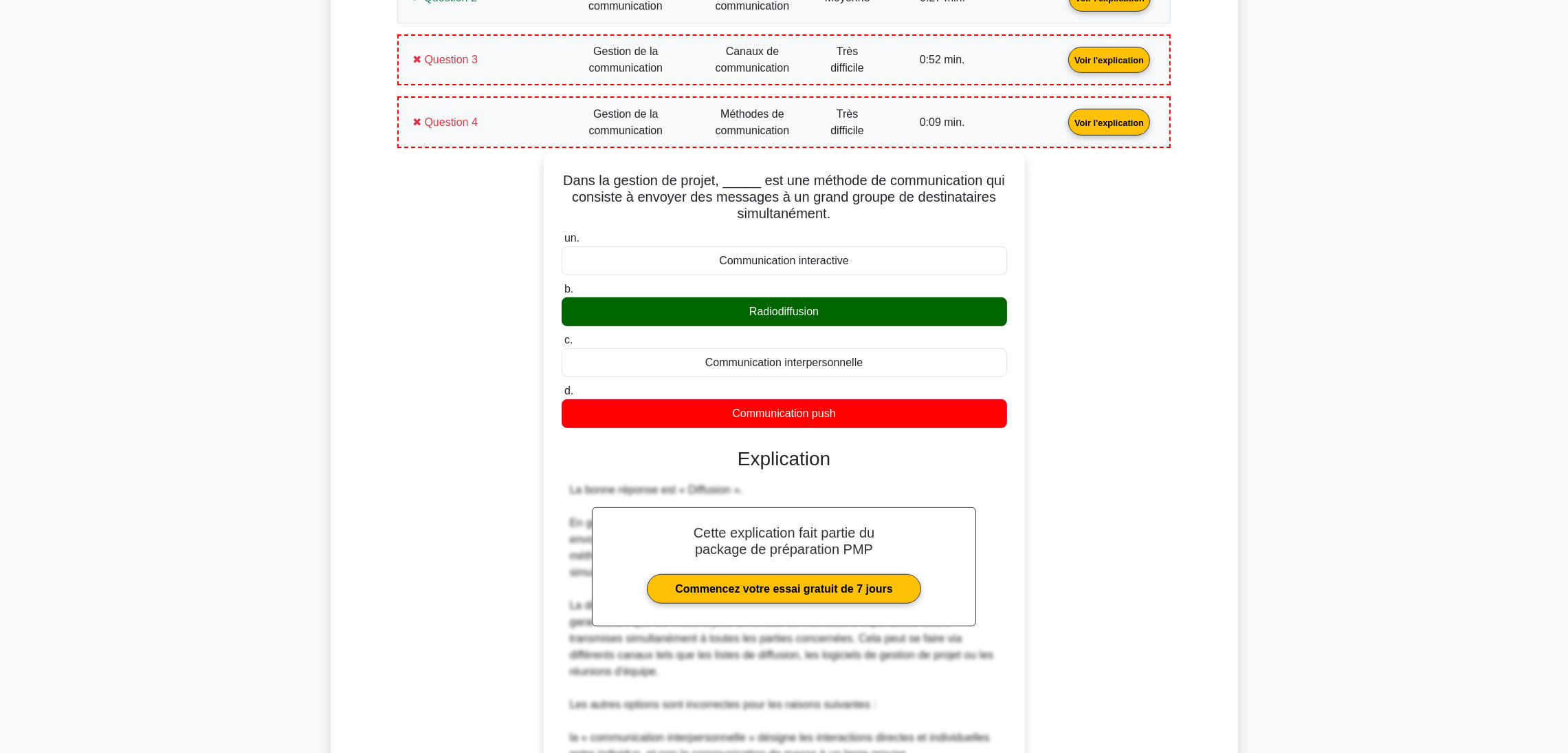
drag, startPoint x: 868, startPoint y: 428, endPoint x: 563, endPoint y: 177, distance: 395.0
click at [563, 177] on div "Dans la gestion de projet, _____ est une méthode de communication qui consiste …" at bounding box center [784, 560] width 470 height 810
copy div "Dans la gestion de projet, _____ est une méthode de communication qui consiste …"
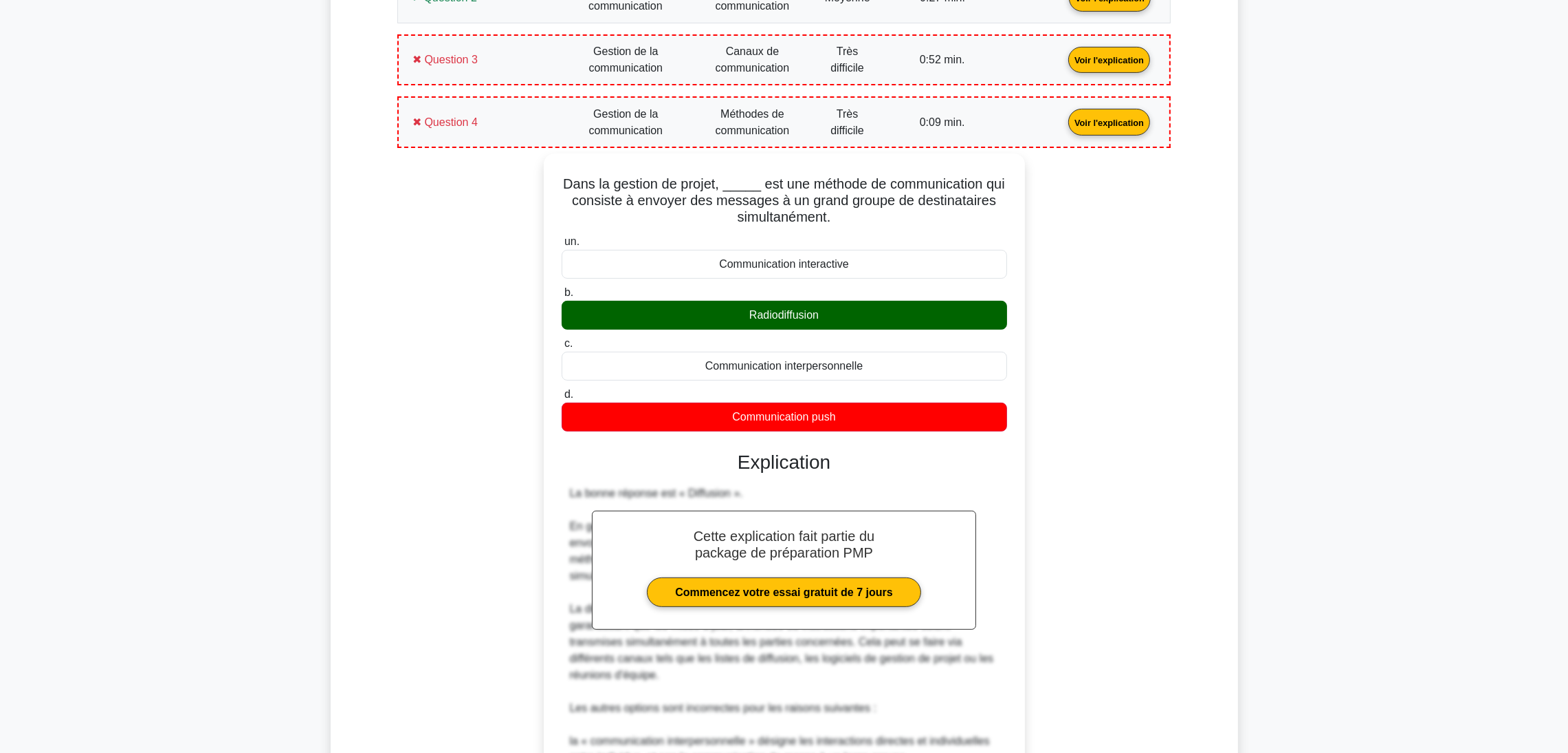
click at [426, 262] on div "Dans la gestion de projet, _____ est une méthode de communication qui consiste …" at bounding box center [784, 572] width 757 height 838
click at [1063, 126] on link "Voir l'explication" at bounding box center [1110, 121] width 92 height 12
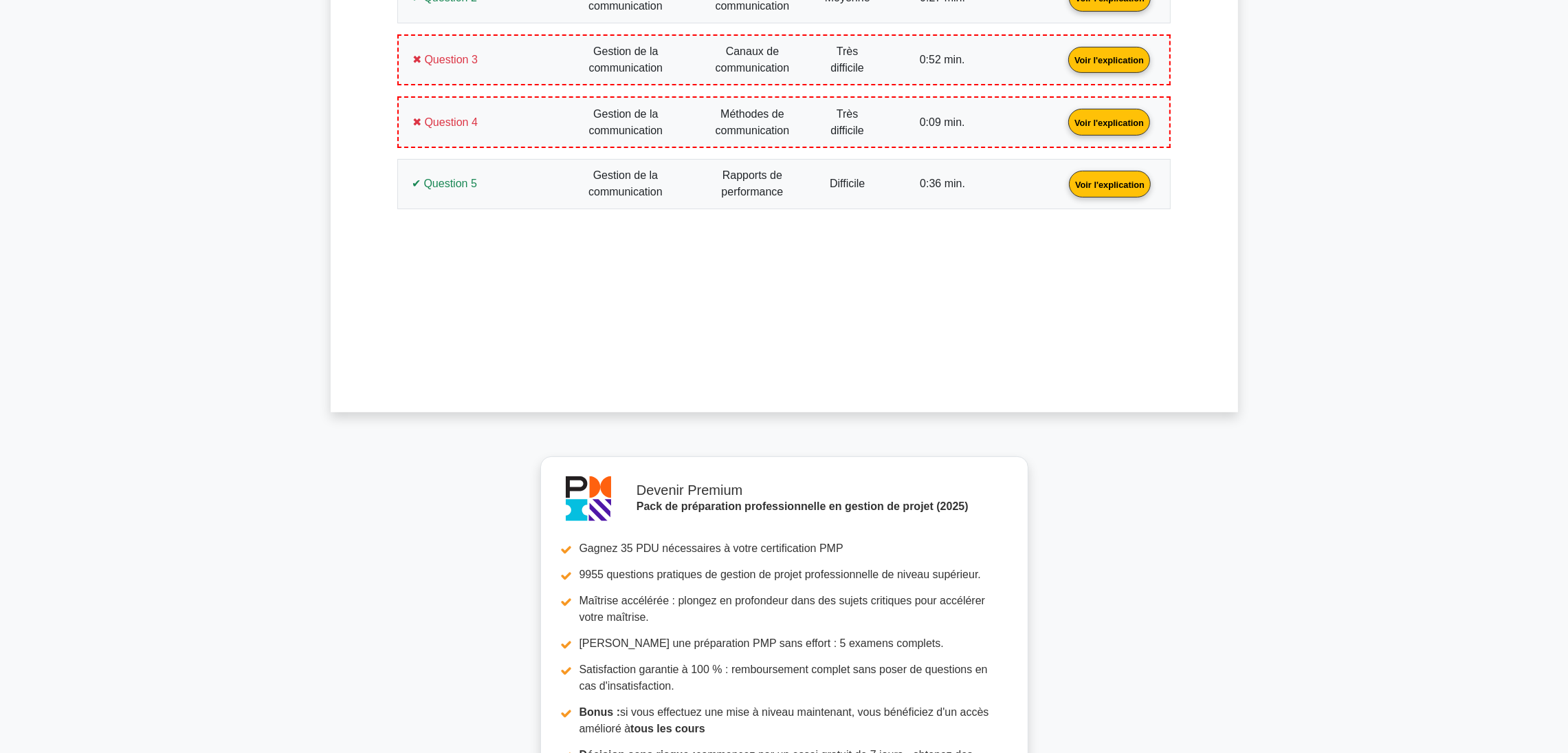
click at [1063, 189] on link "Voir l'explication" at bounding box center [1110, 183] width 92 height 12
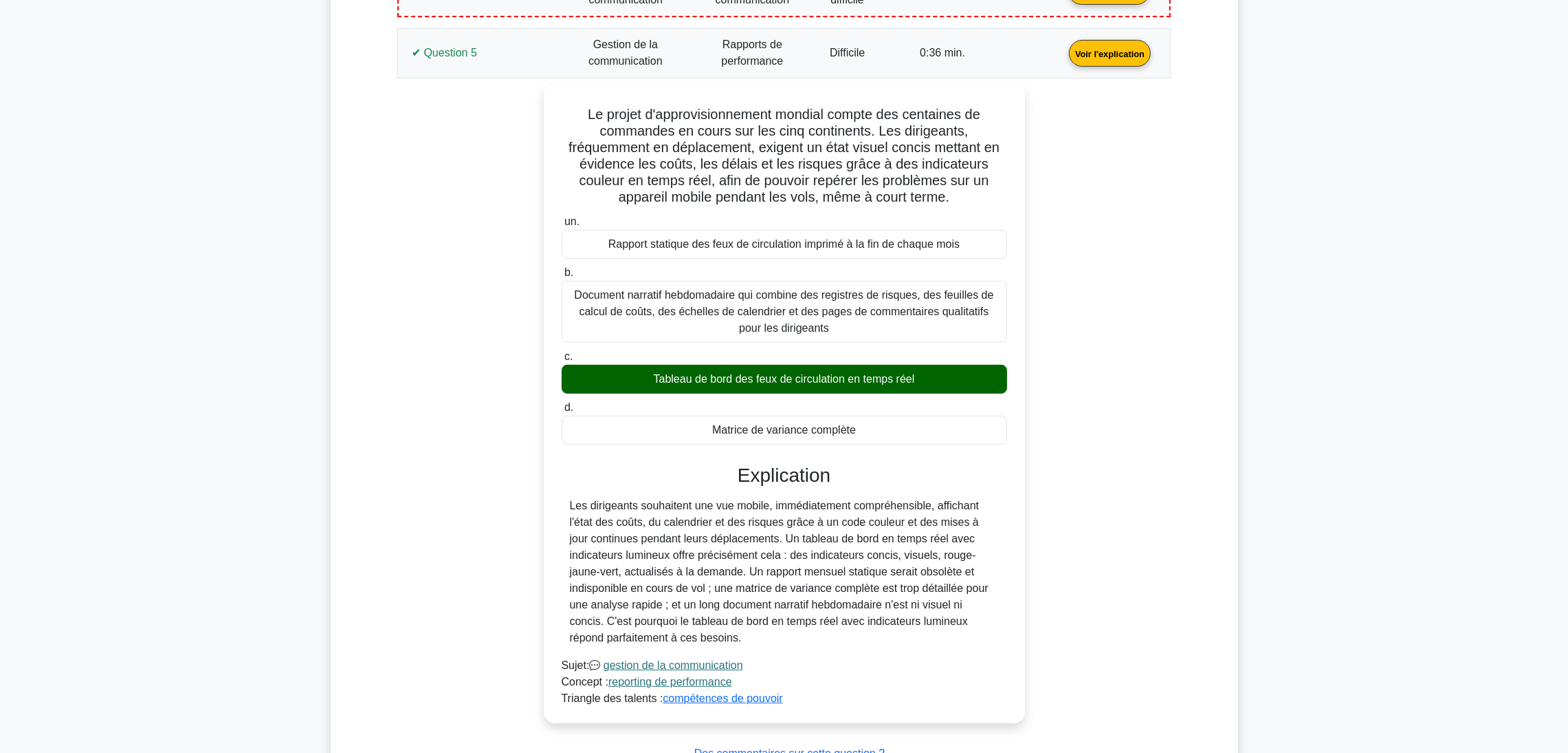
scroll to position [893, 0]
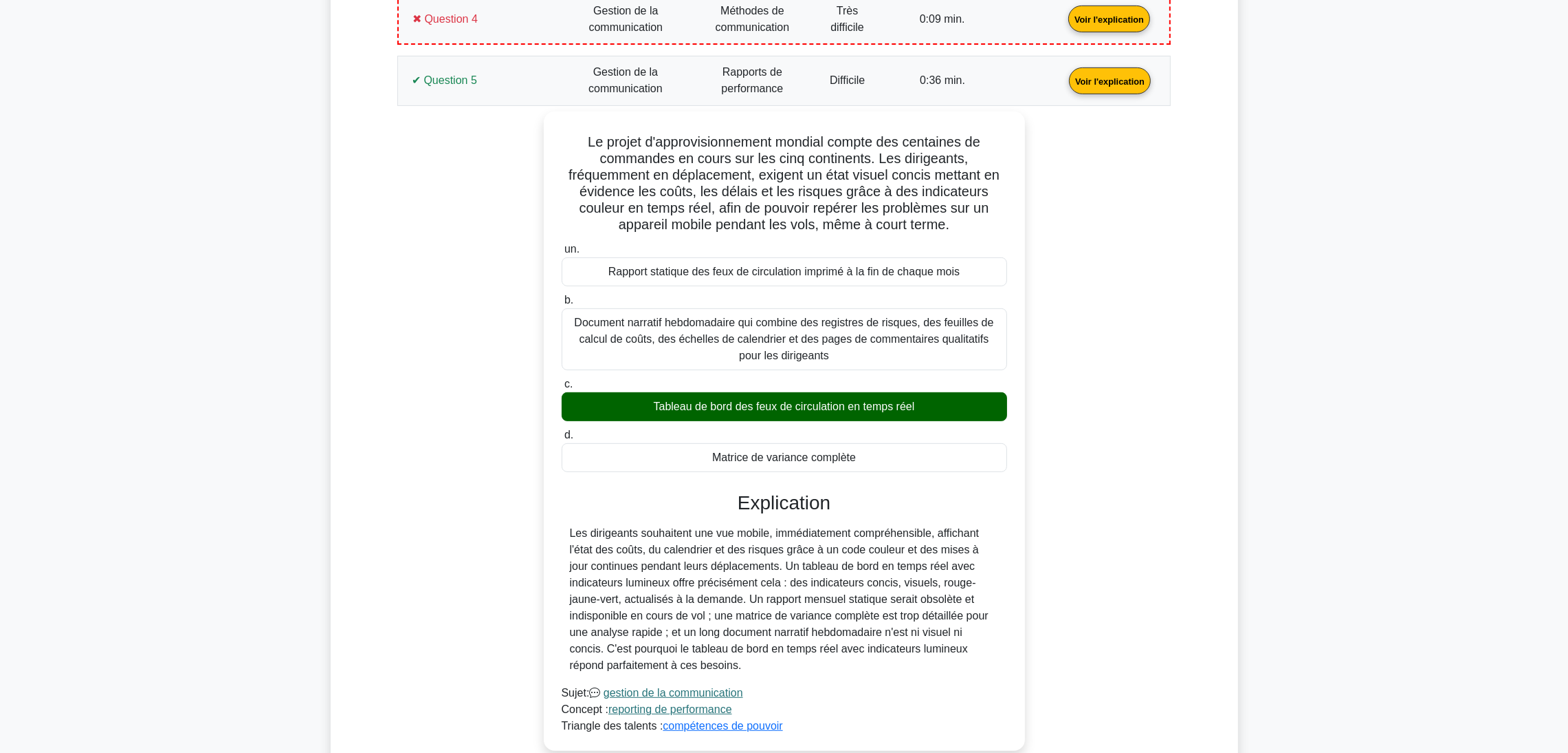
click at [1063, 86] on link "Voir l'explication" at bounding box center [1110, 80] width 92 height 12
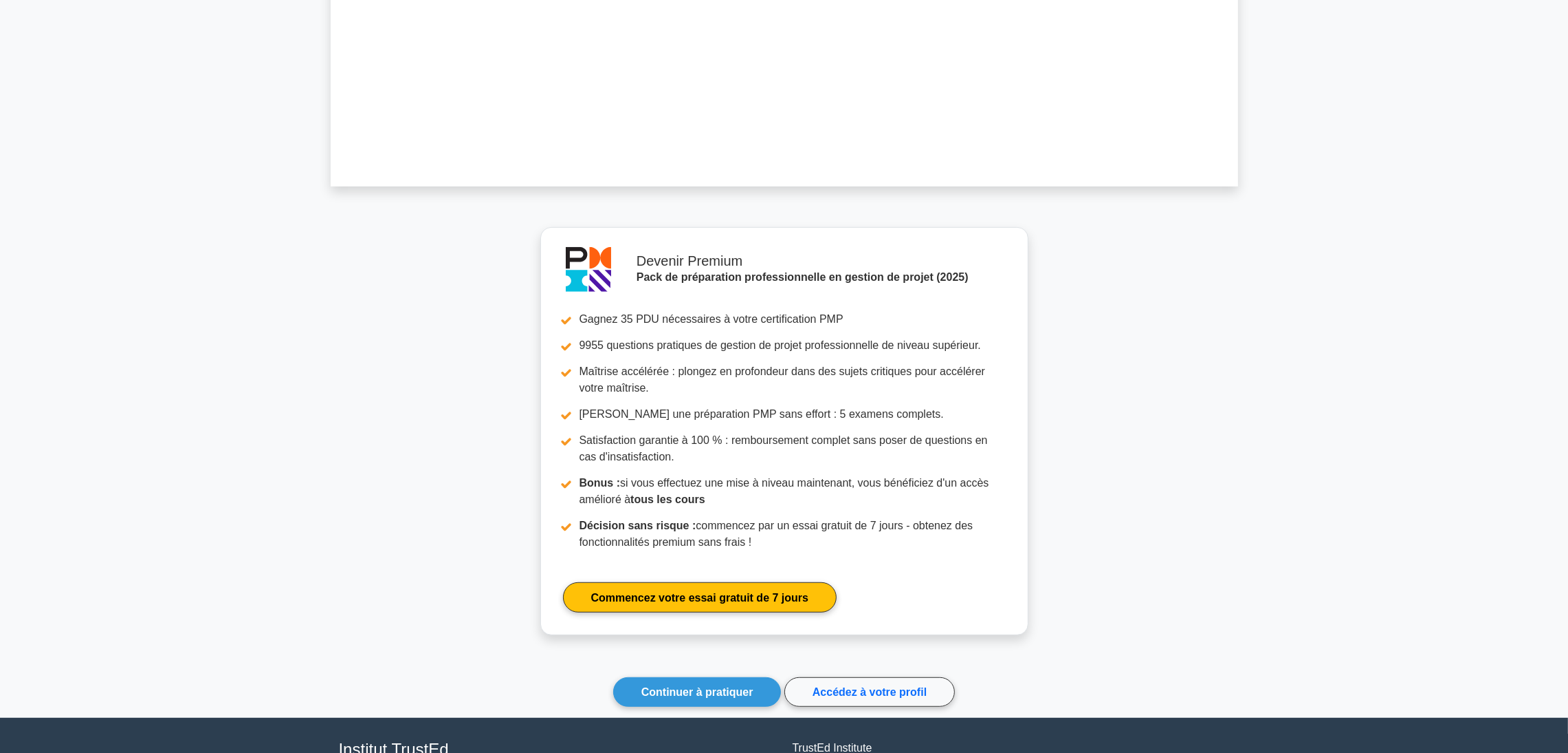
scroll to position [1132, 0]
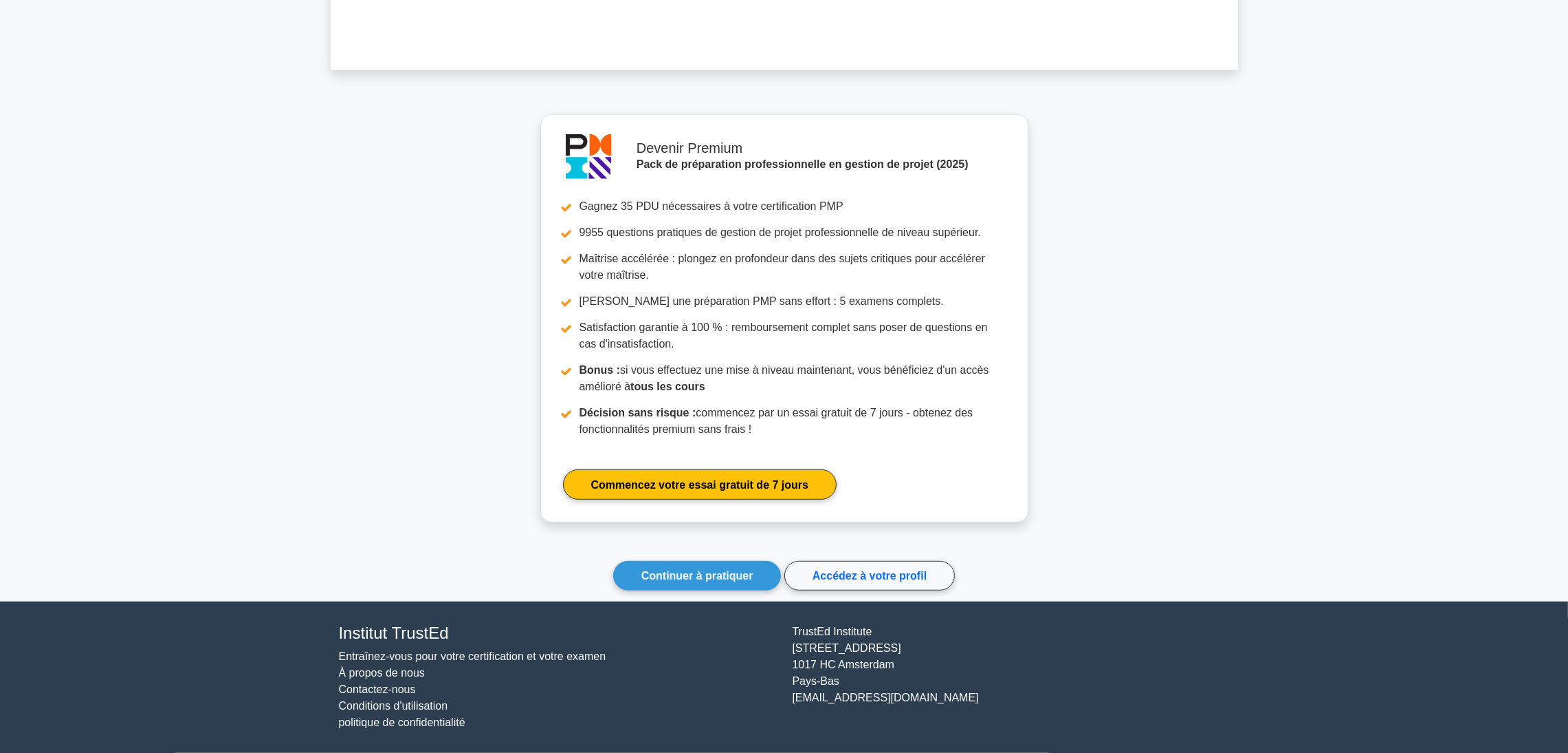
click at [719, 561] on link "Continuer à pratiquer" at bounding box center [696, 576] width 168 height 30
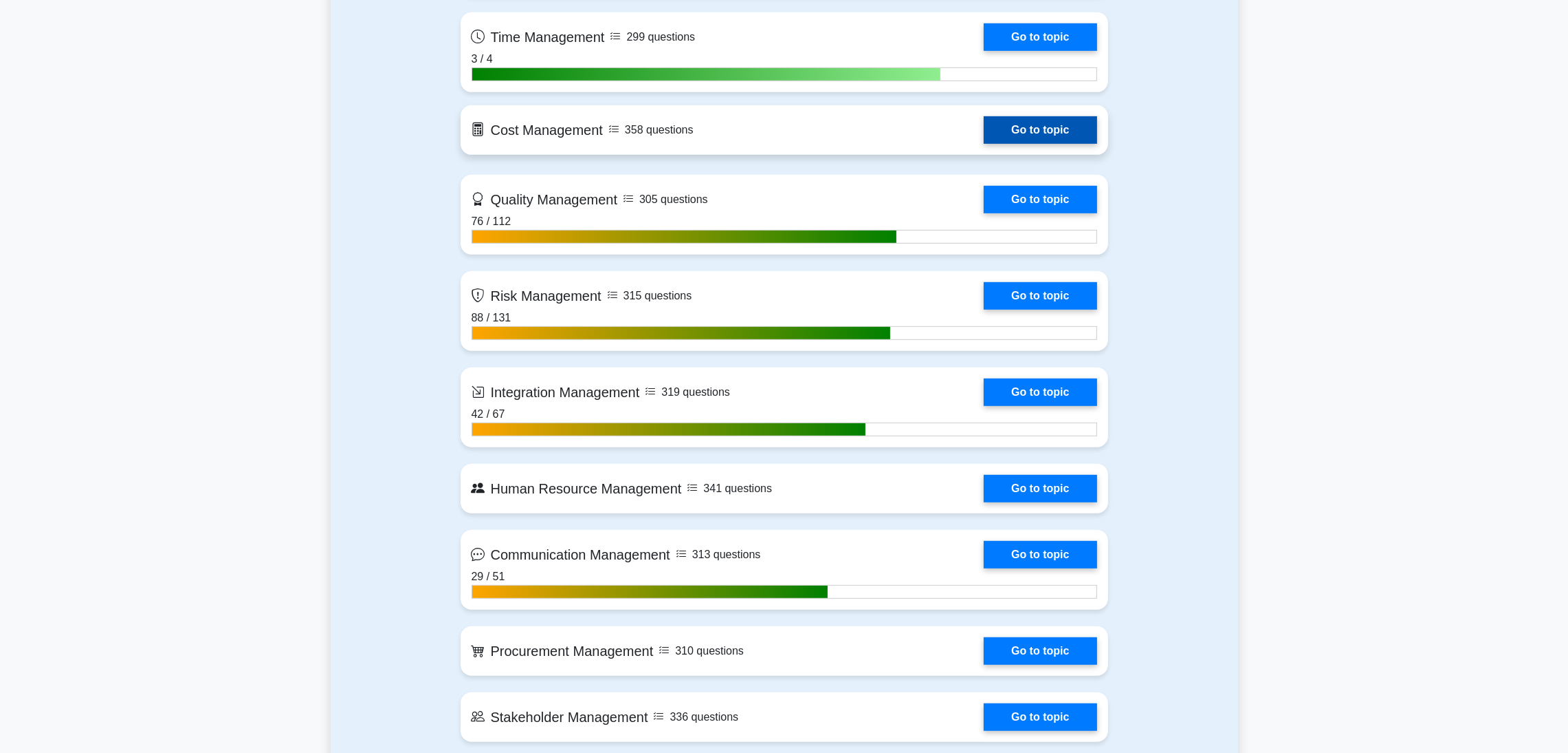
scroll to position [1237, 0]
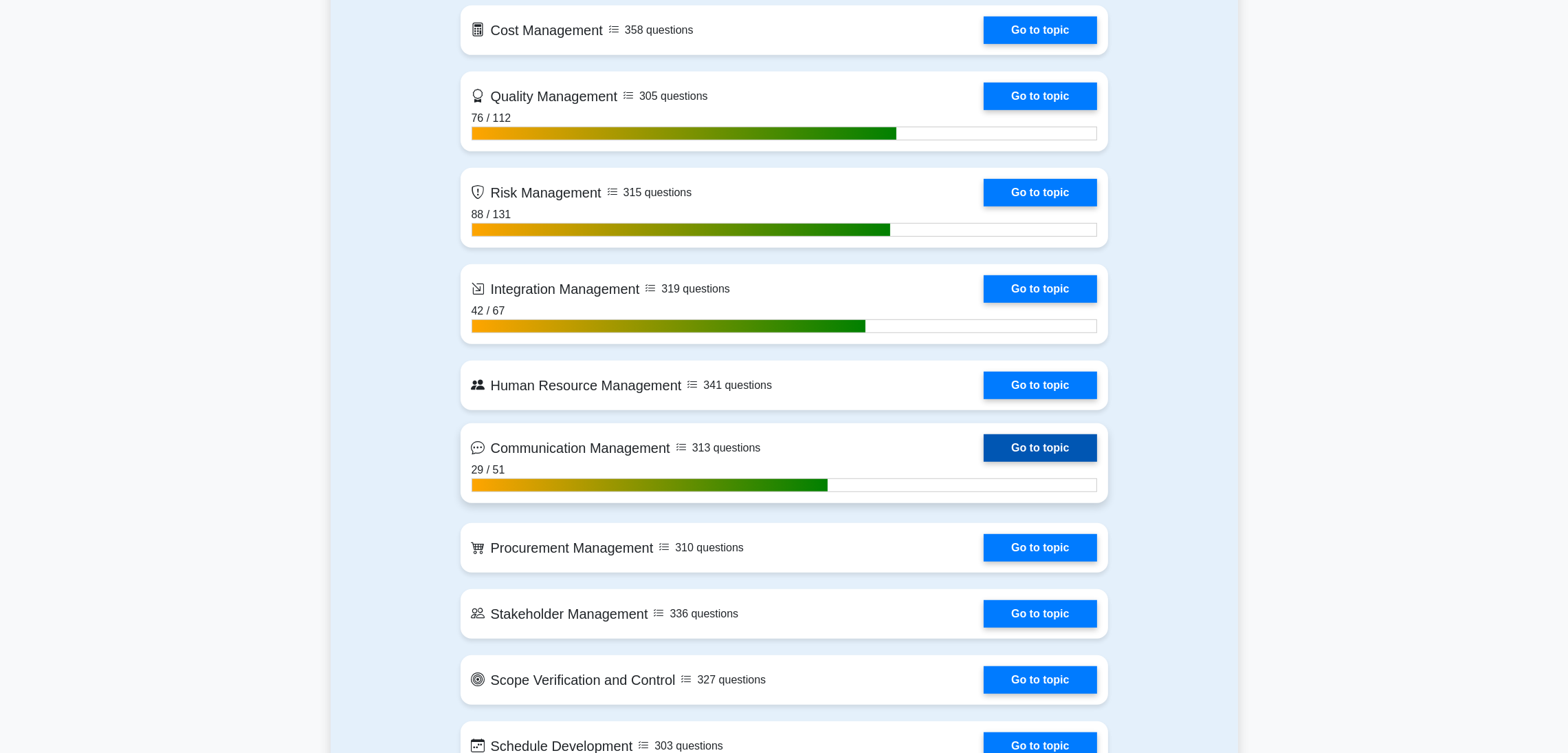
click at [1024, 445] on link "Go to topic" at bounding box center [1040, 448] width 113 height 28
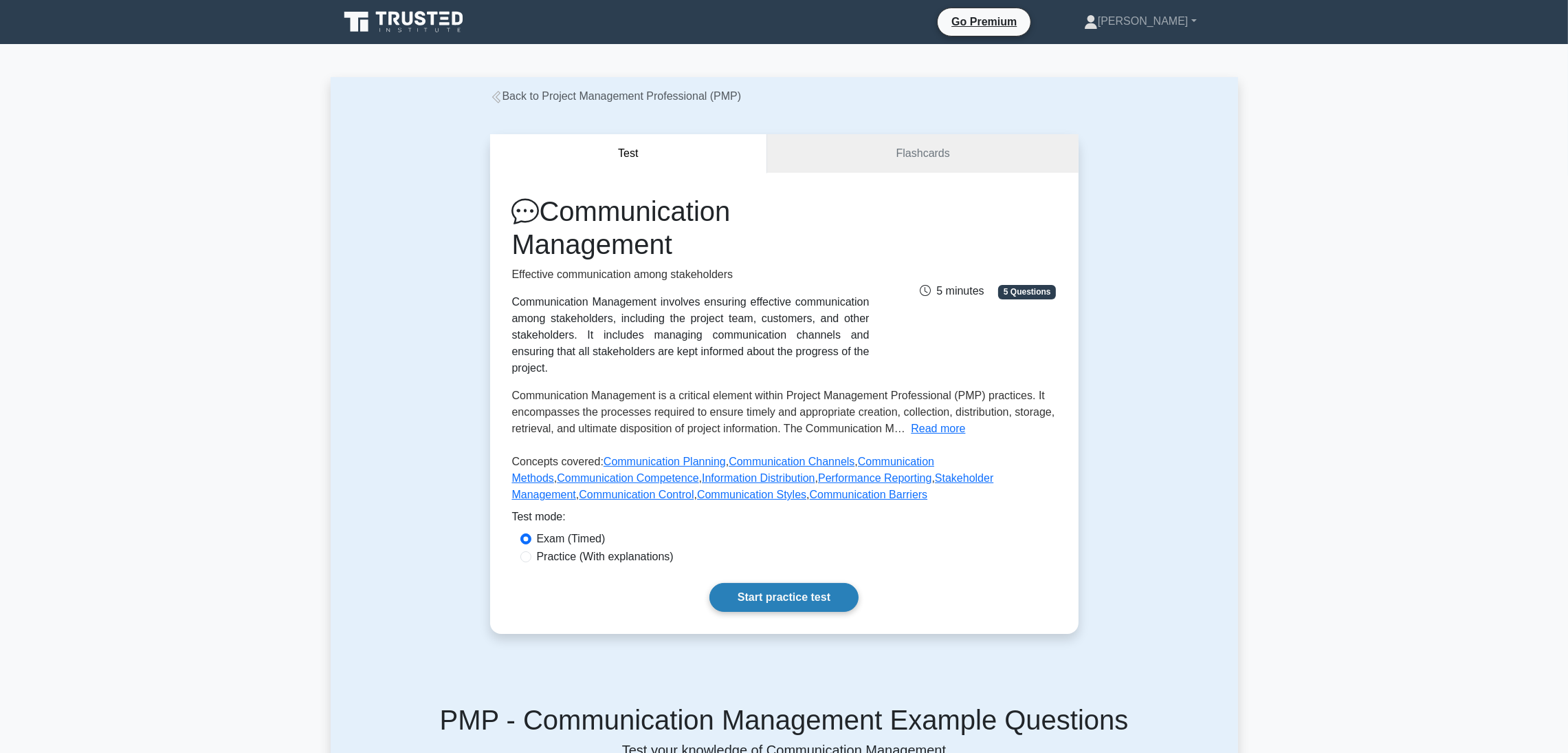
click at [751, 583] on link "Start practice test" at bounding box center [784, 596] width 150 height 29
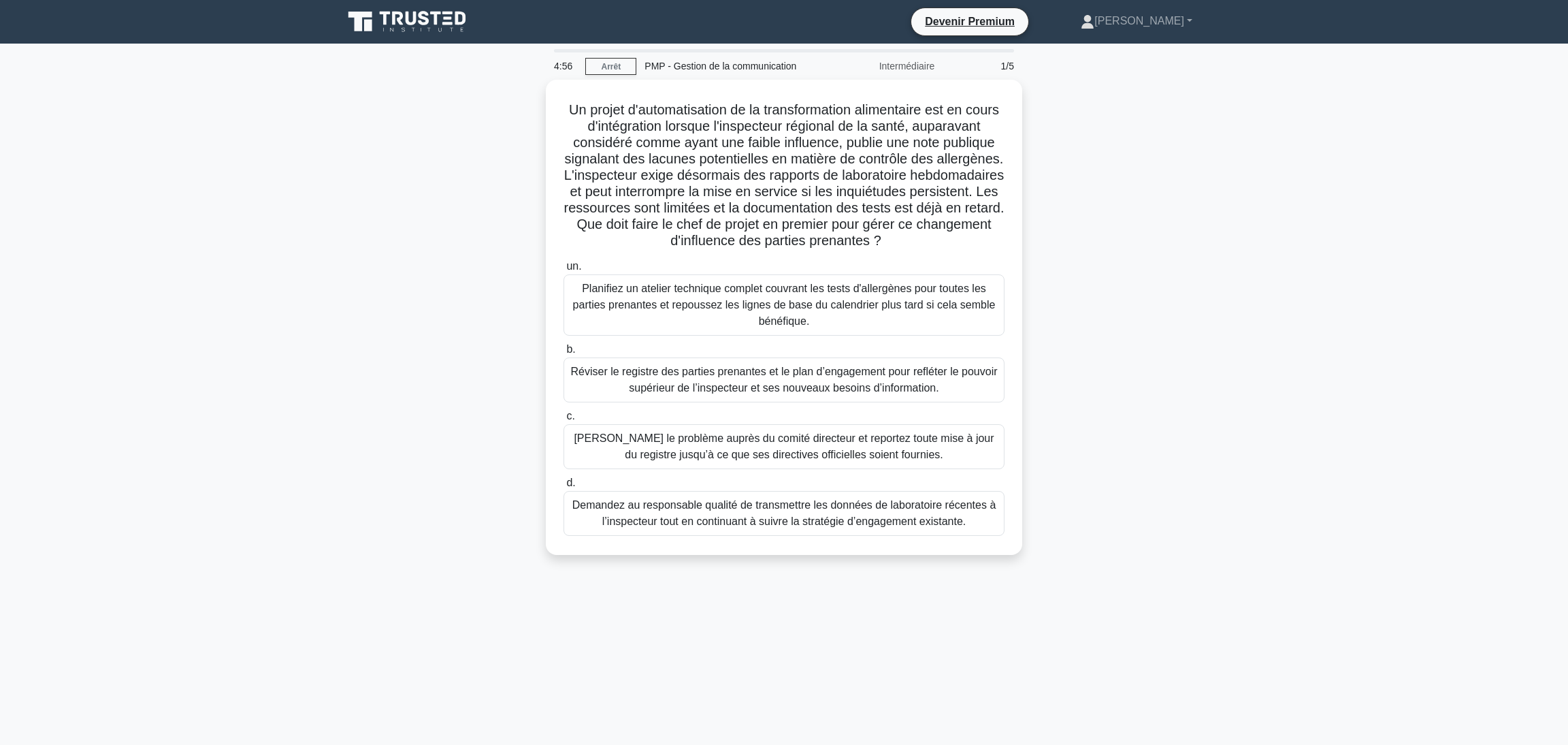
click at [1215, 250] on div "Un projet d'automatisation de la transformation alimentaire est en cours d'inté…" at bounding box center [784, 325] width 899 height 492
click at [383, 404] on div "Un projet d'automatisation de la transformation alimentaire est en cours d'inté…" at bounding box center [784, 325] width 899 height 492
click at [644, 380] on font "Réviser le registre des parties prenantes et le plan d’engagement pour refléter…" at bounding box center [784, 376] width 427 height 28
click at [564, 351] on input "b. Réviser le registre des parties prenantes et le plan d’engagement pour reflé…" at bounding box center [564, 346] width 0 height 9
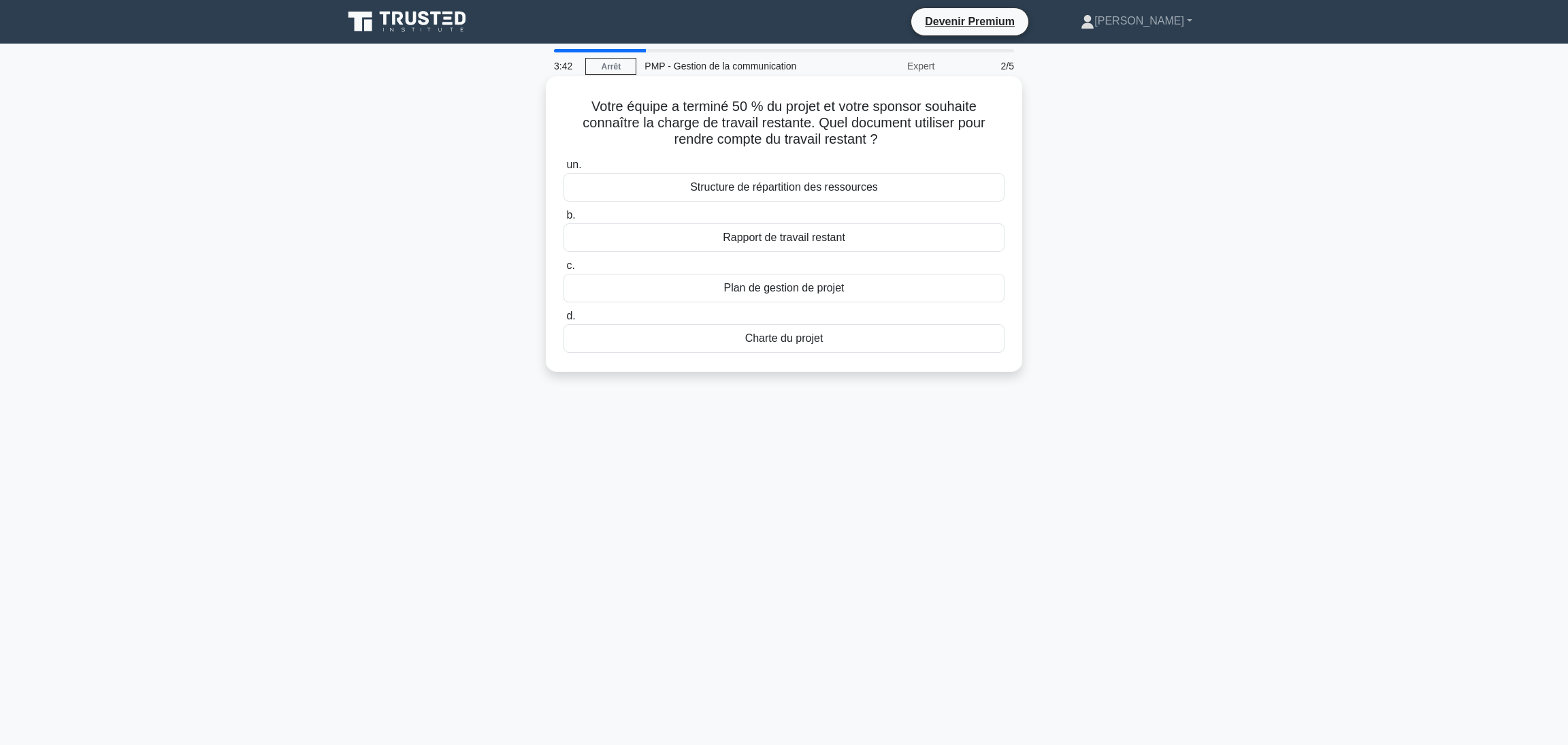
click at [794, 239] on font "Rapport de travail restant" at bounding box center [784, 238] width 123 height 12
click at [564, 220] on input "b. Rapport de travail restant" at bounding box center [564, 215] width 0 height 9
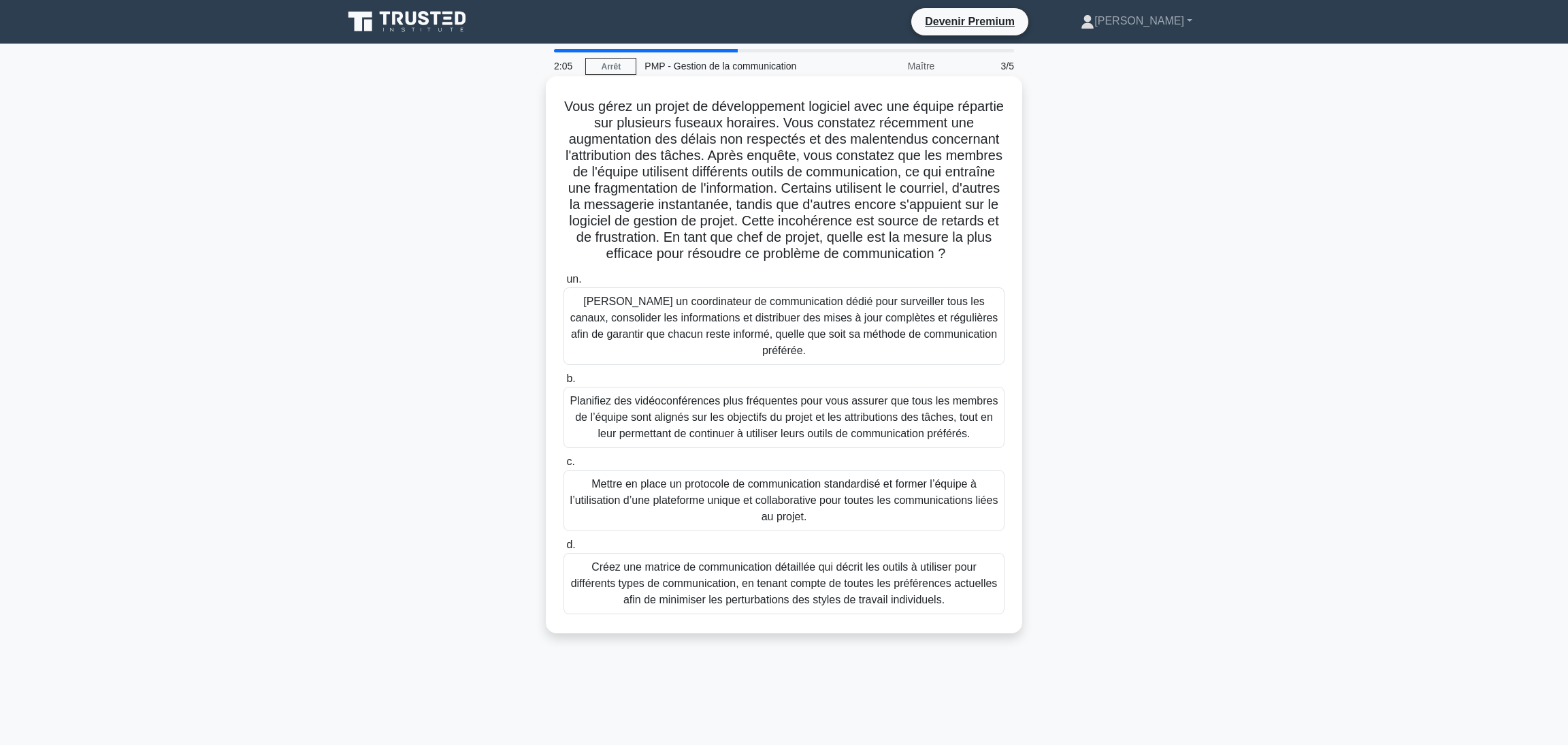
click at [746, 522] on font "Mettre en place un protocole de communication standardisé et former l’équipe à …" at bounding box center [785, 500] width 429 height 44
click at [564, 466] on input "c. Mettre en place un protocole de communication standardisé et former l’équipe…" at bounding box center [564, 462] width 0 height 9
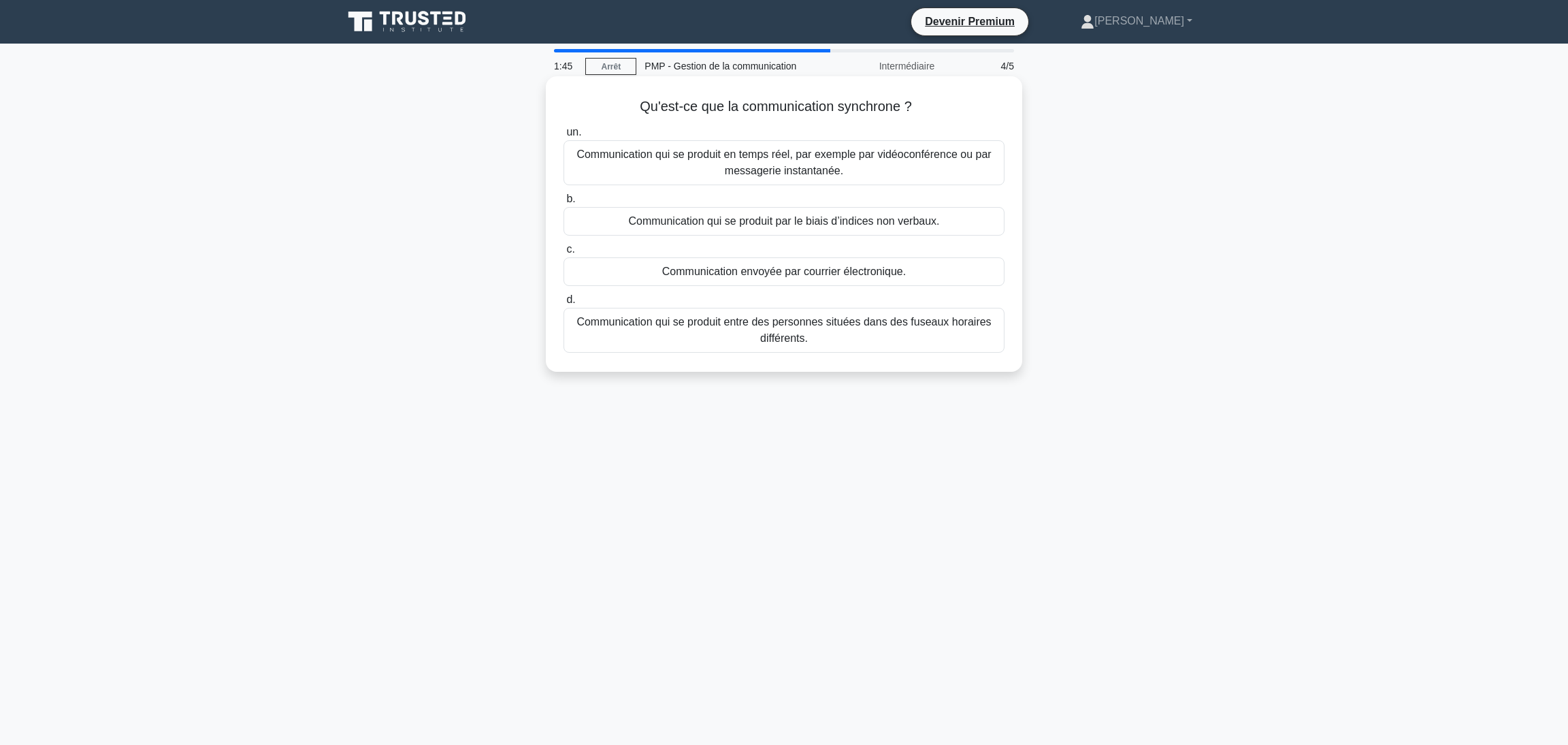
click at [707, 164] on font "Communication qui se produit en temps réel, par exemple par vidéoconférence ou …" at bounding box center [784, 163] width 429 height 33
click at [564, 136] on input "un. Communication qui se produit en temps réel, par exemple par vidéoconférence…" at bounding box center [564, 131] width 0 height 9
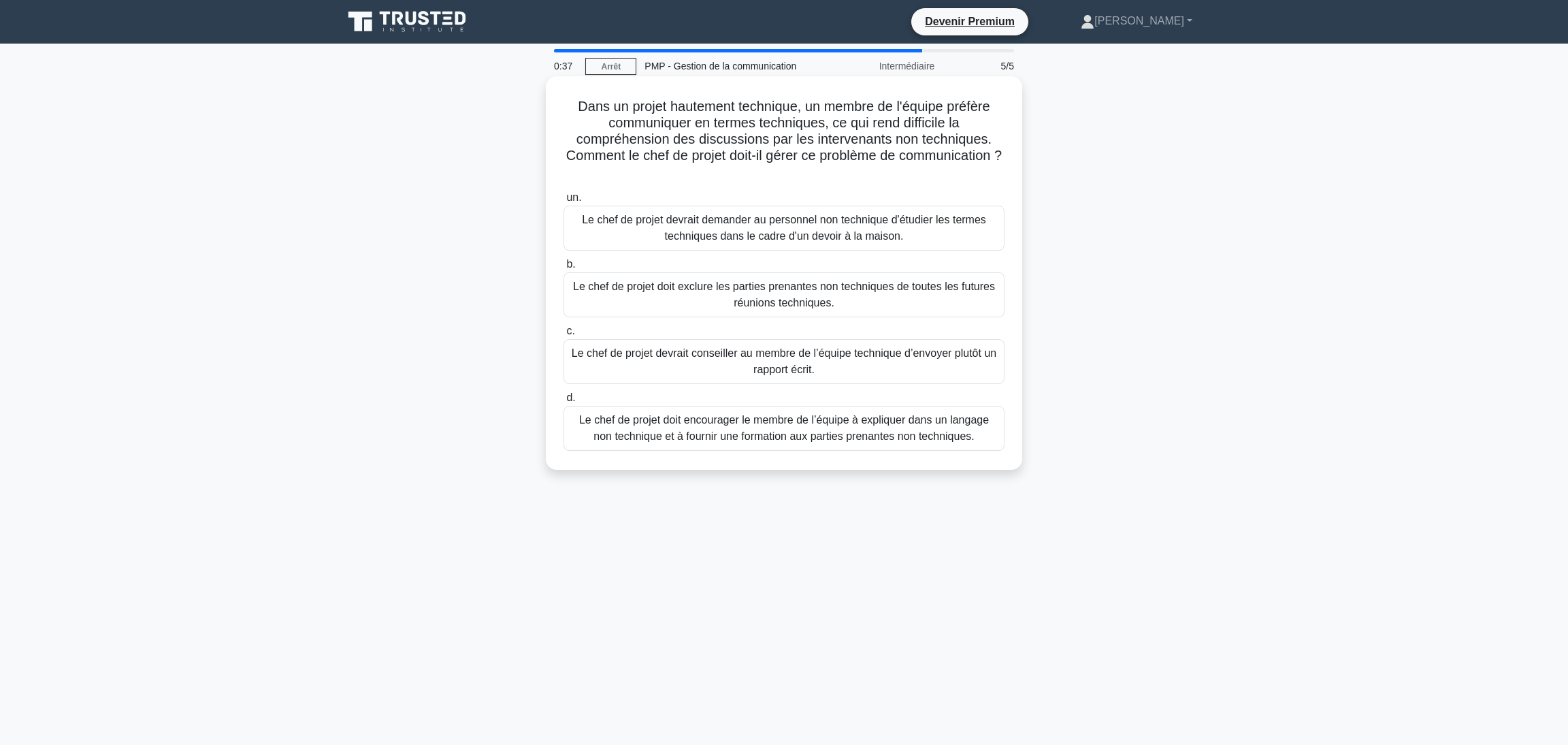
click at [721, 449] on div "Le chef de projet doit encourager le membre de l’équipe à expliquer dans un lan…" at bounding box center [784, 428] width 441 height 45
click at [564, 402] on input "d. Le chef de projet doit encourager le membre de l’équipe à expliquer dans un …" at bounding box center [564, 397] width 0 height 9
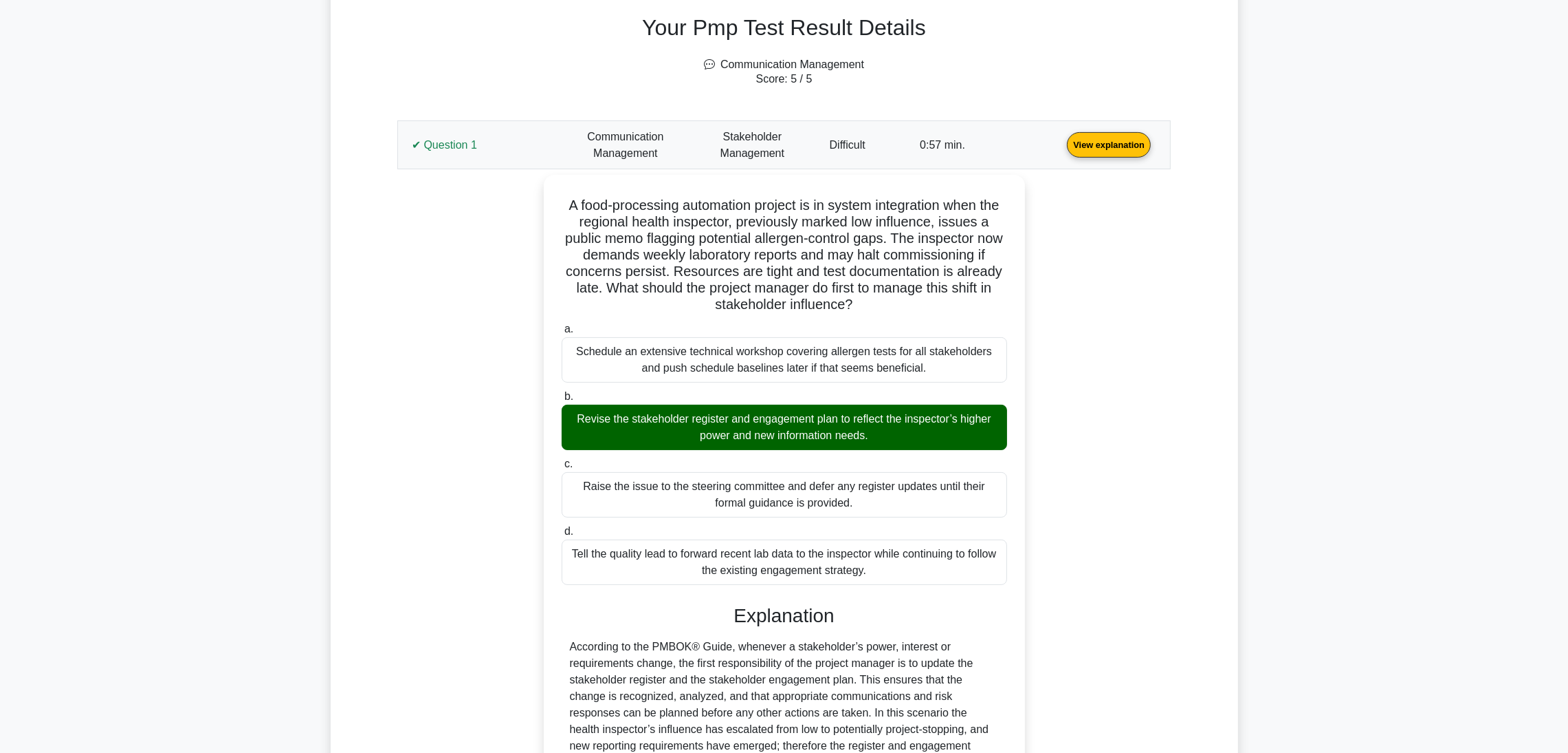
scroll to position [412, 0]
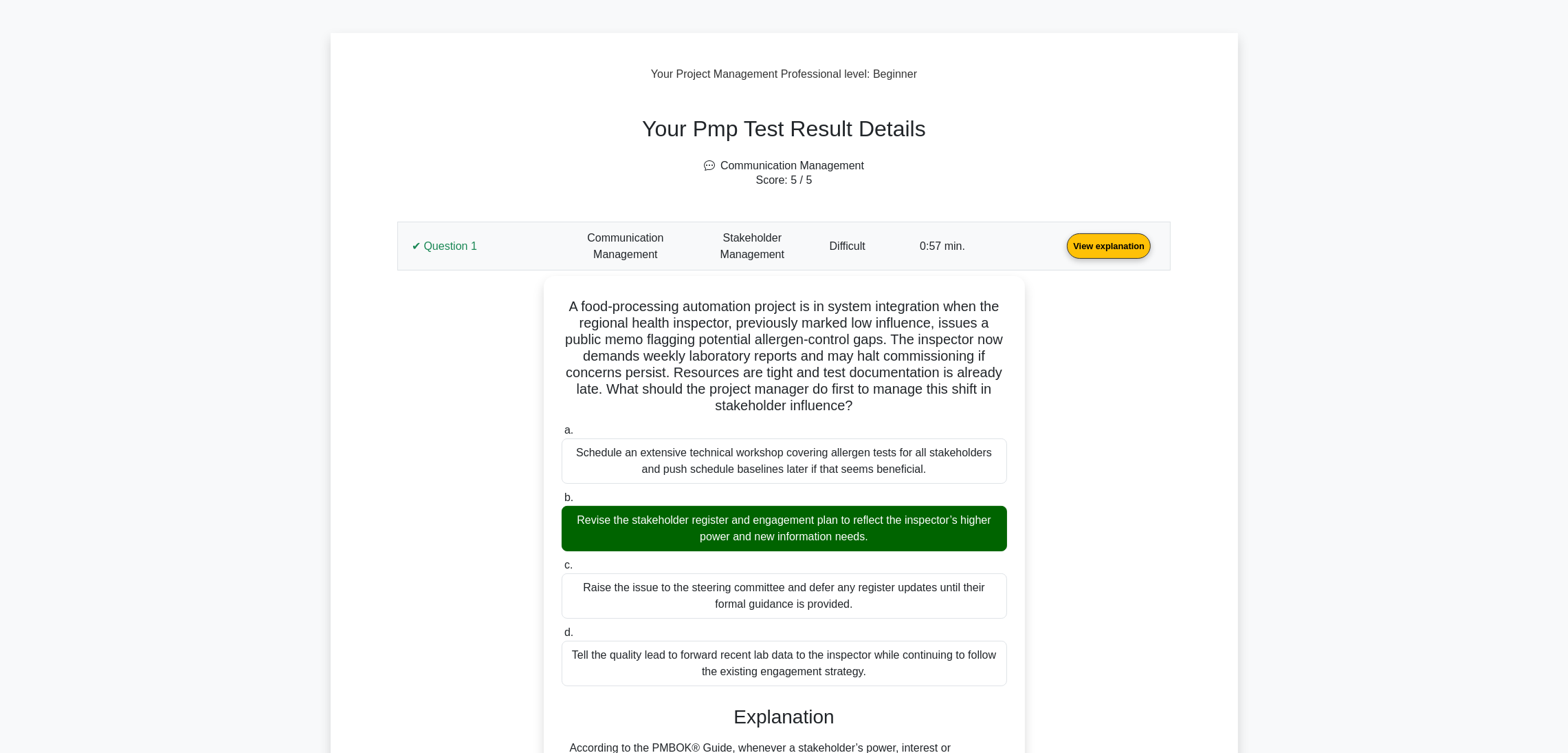
click at [1061, 251] on link "View explanation" at bounding box center [1109, 245] width 94 height 12
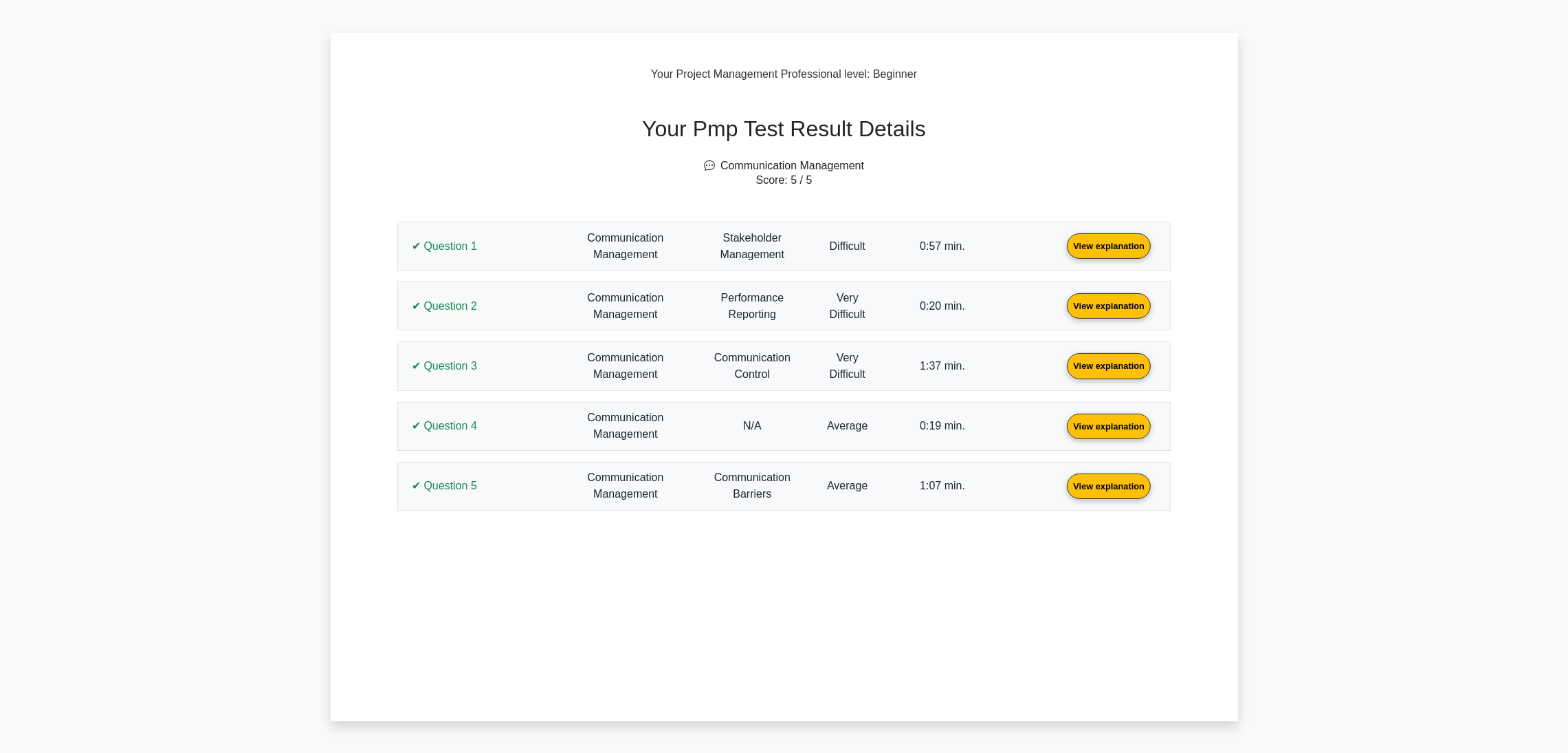
click at [1061, 251] on link "View explanation" at bounding box center [1109, 245] width 94 height 12
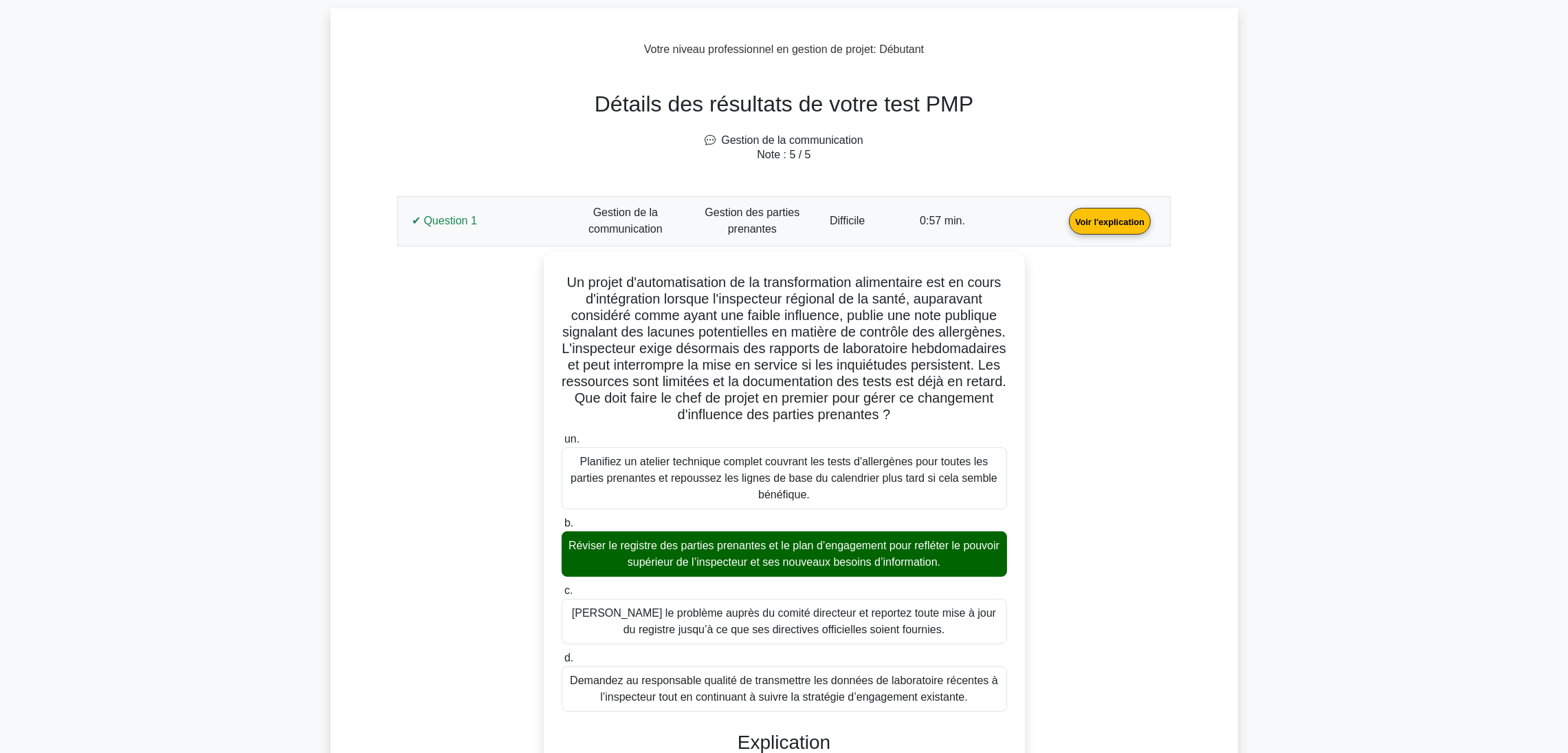
scroll to position [309, 0]
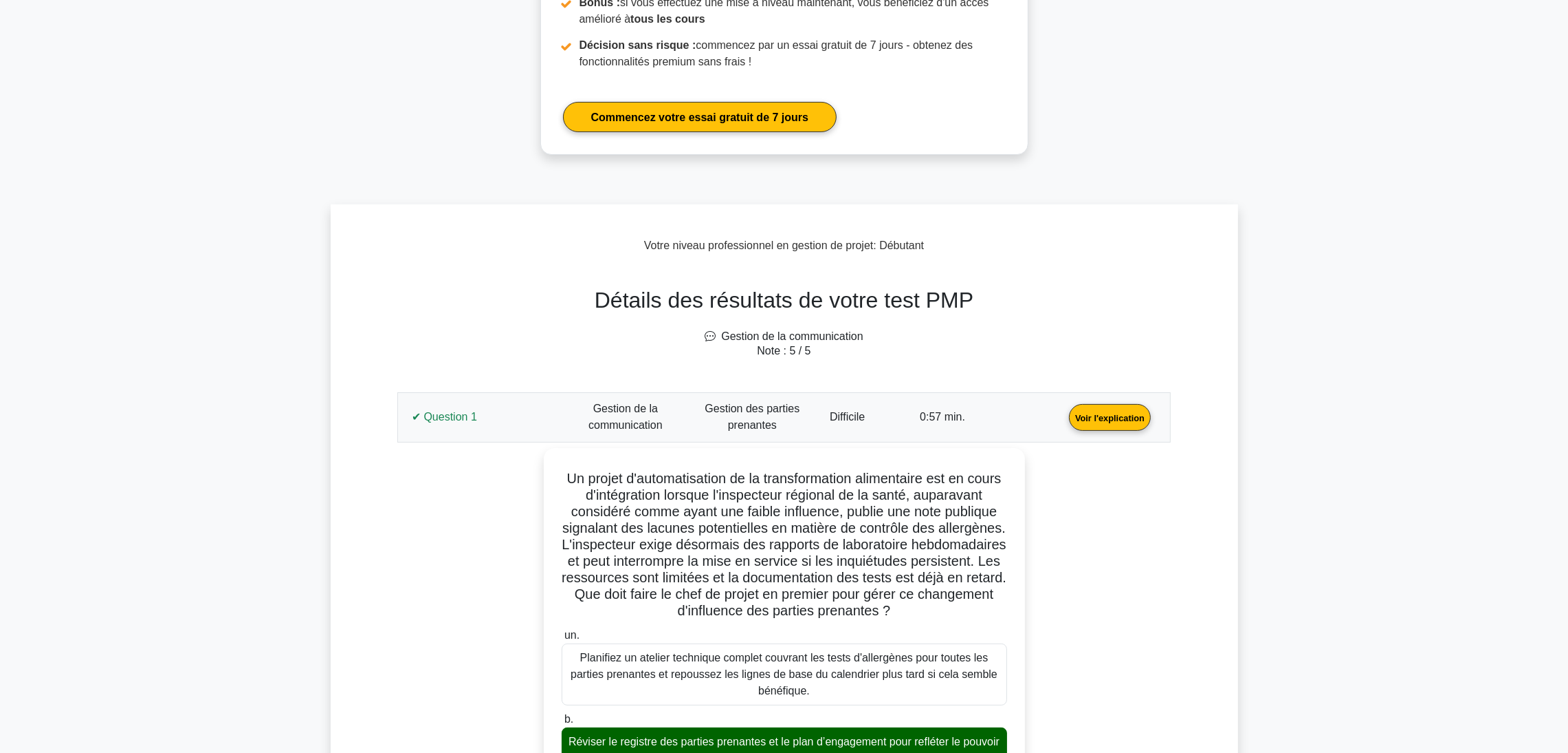
click at [1063, 417] on link "Voir l'explication" at bounding box center [1110, 416] width 92 height 12
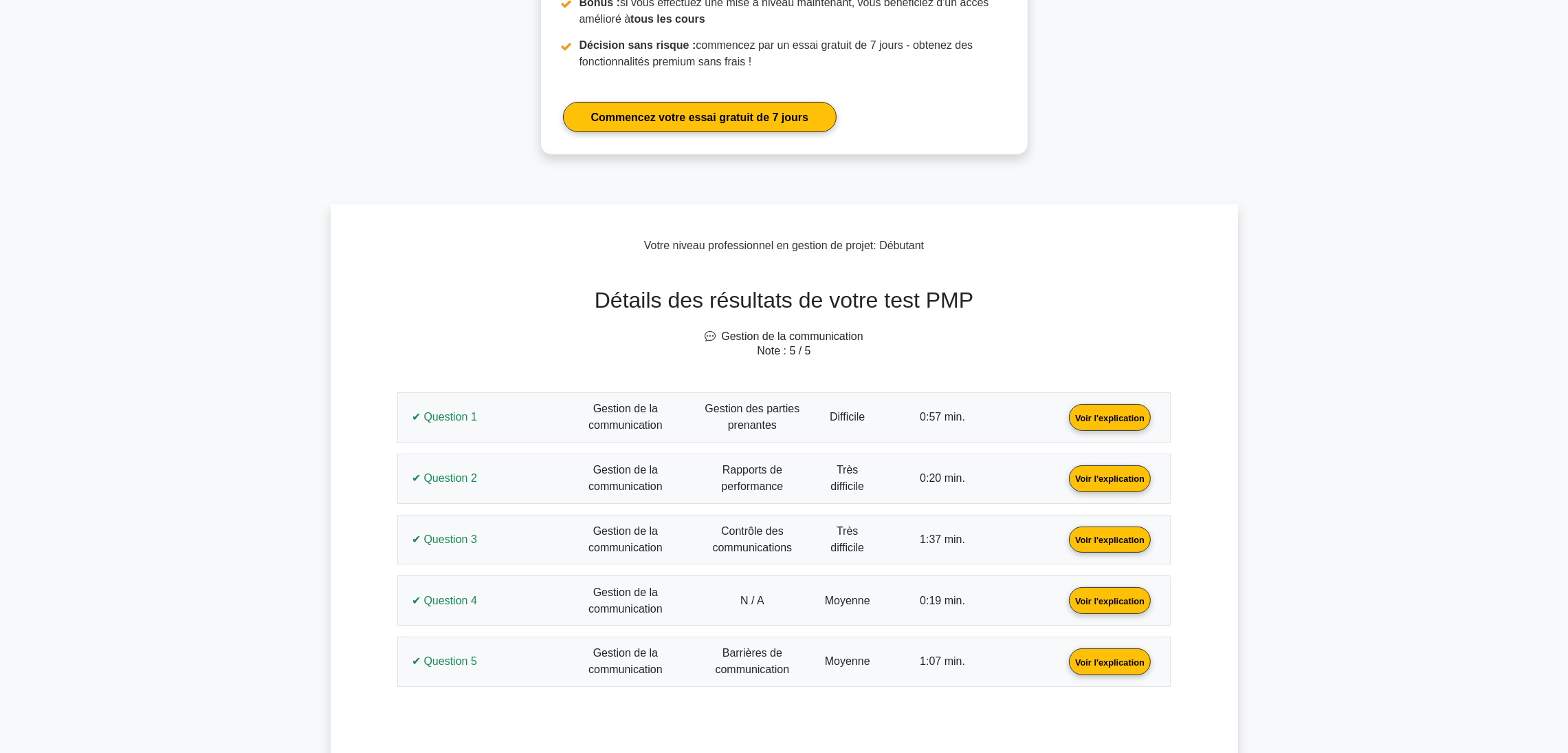
click at [1063, 483] on link "Voir l'explication" at bounding box center [1110, 477] width 92 height 12
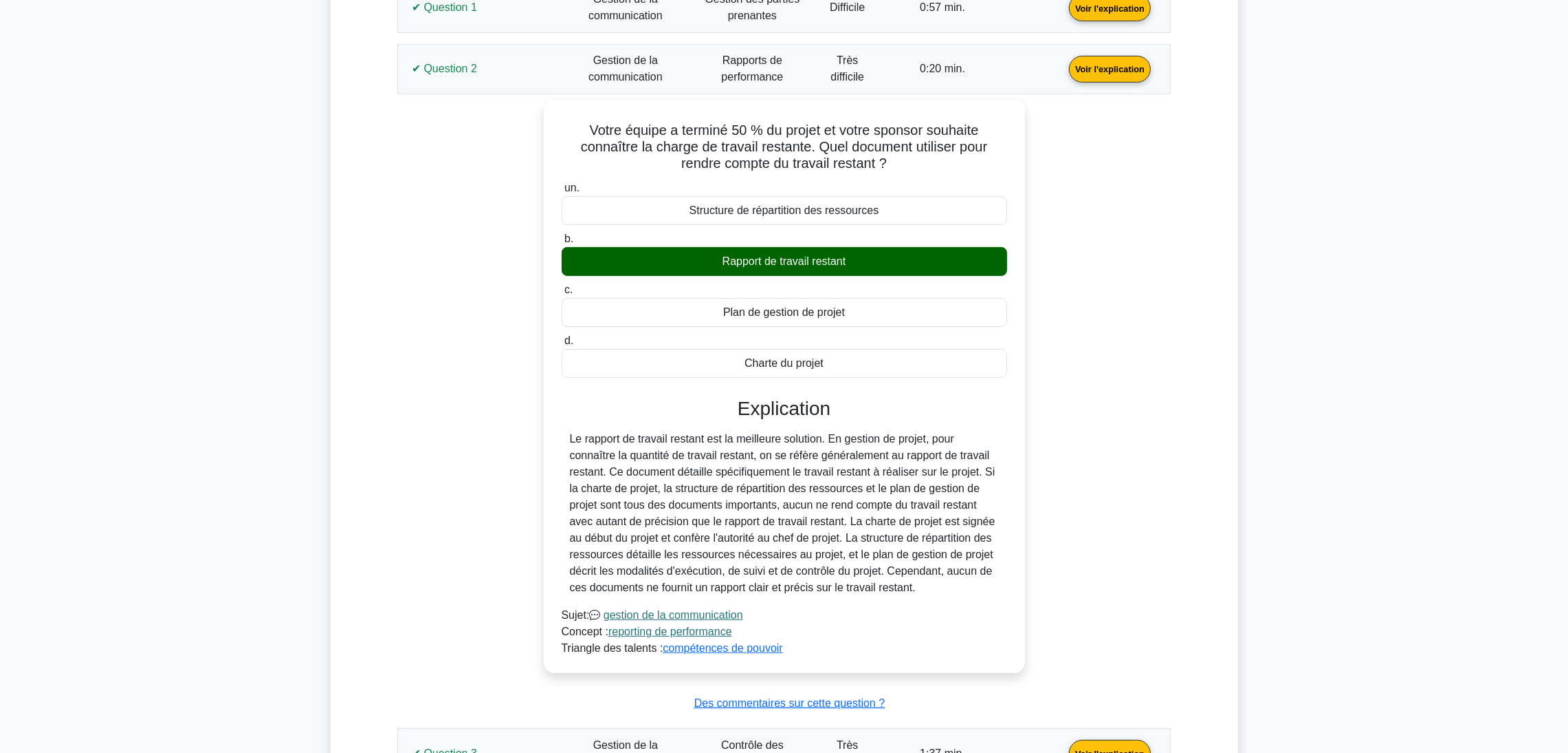
scroll to position [722, 0]
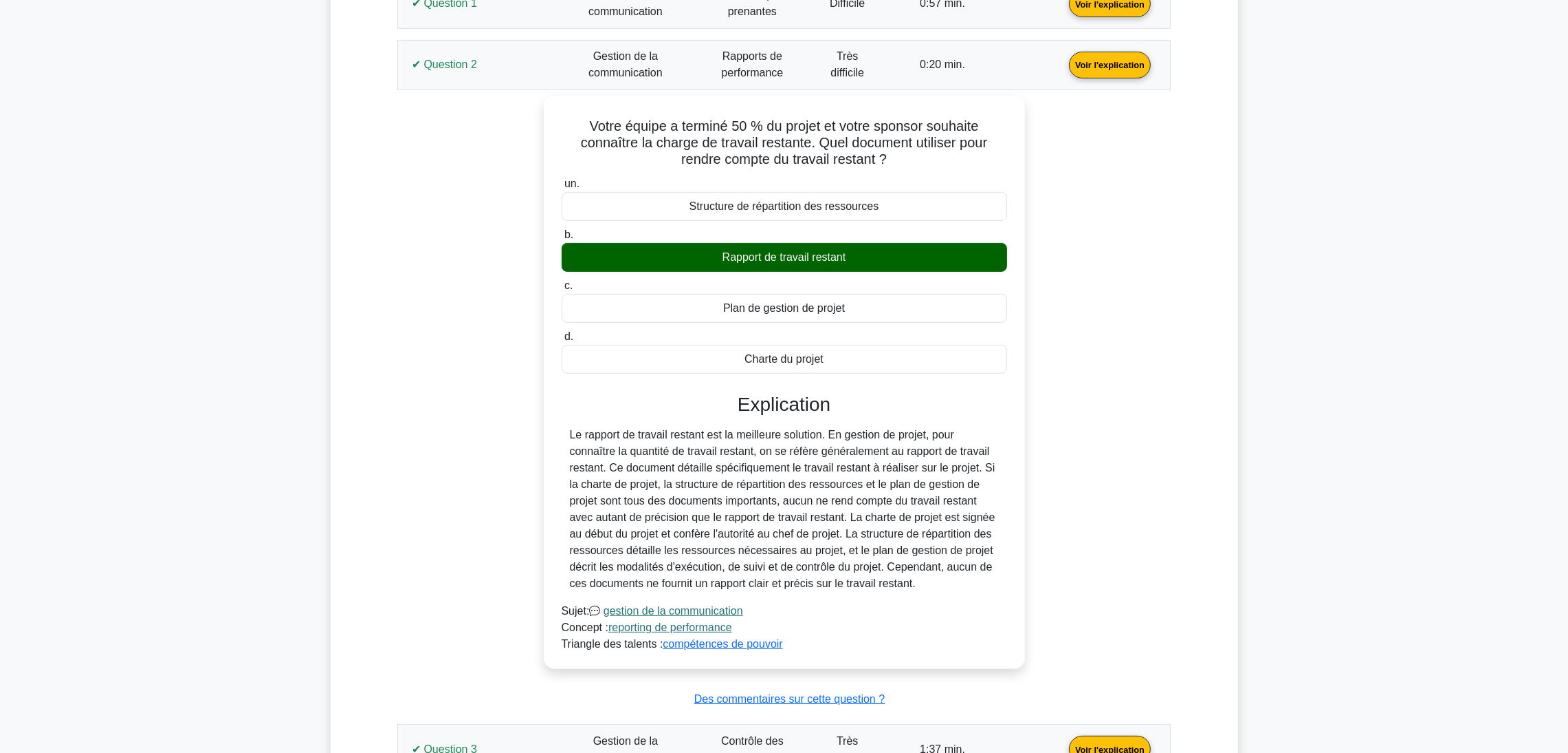
drag, startPoint x: 518, startPoint y: 54, endPoint x: 490, endPoint y: 80, distance: 38.2
click at [1063, 58] on link "Voir l'explication" at bounding box center [1110, 64] width 92 height 12
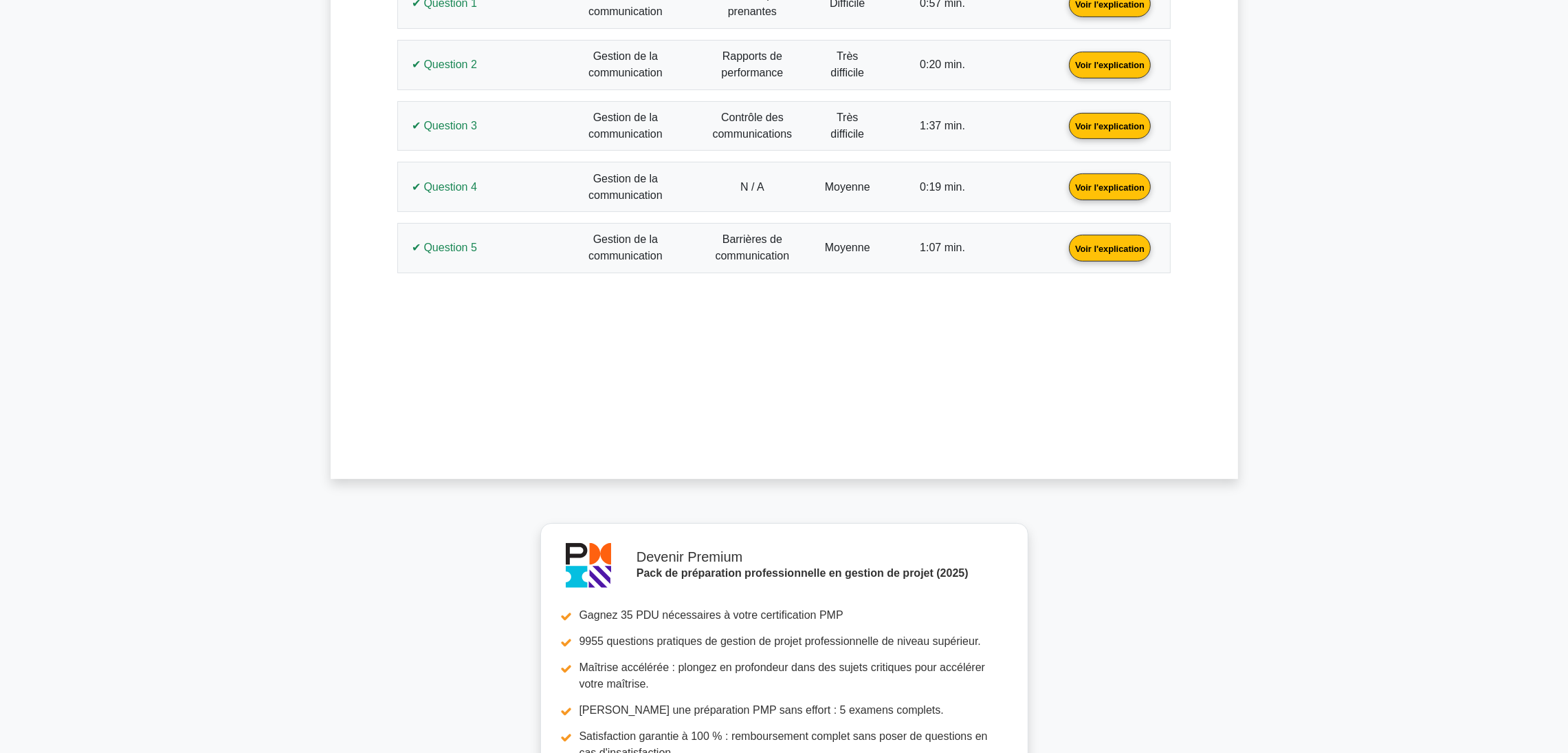
click at [1063, 121] on link "Voir l'explication" at bounding box center [1110, 125] width 92 height 12
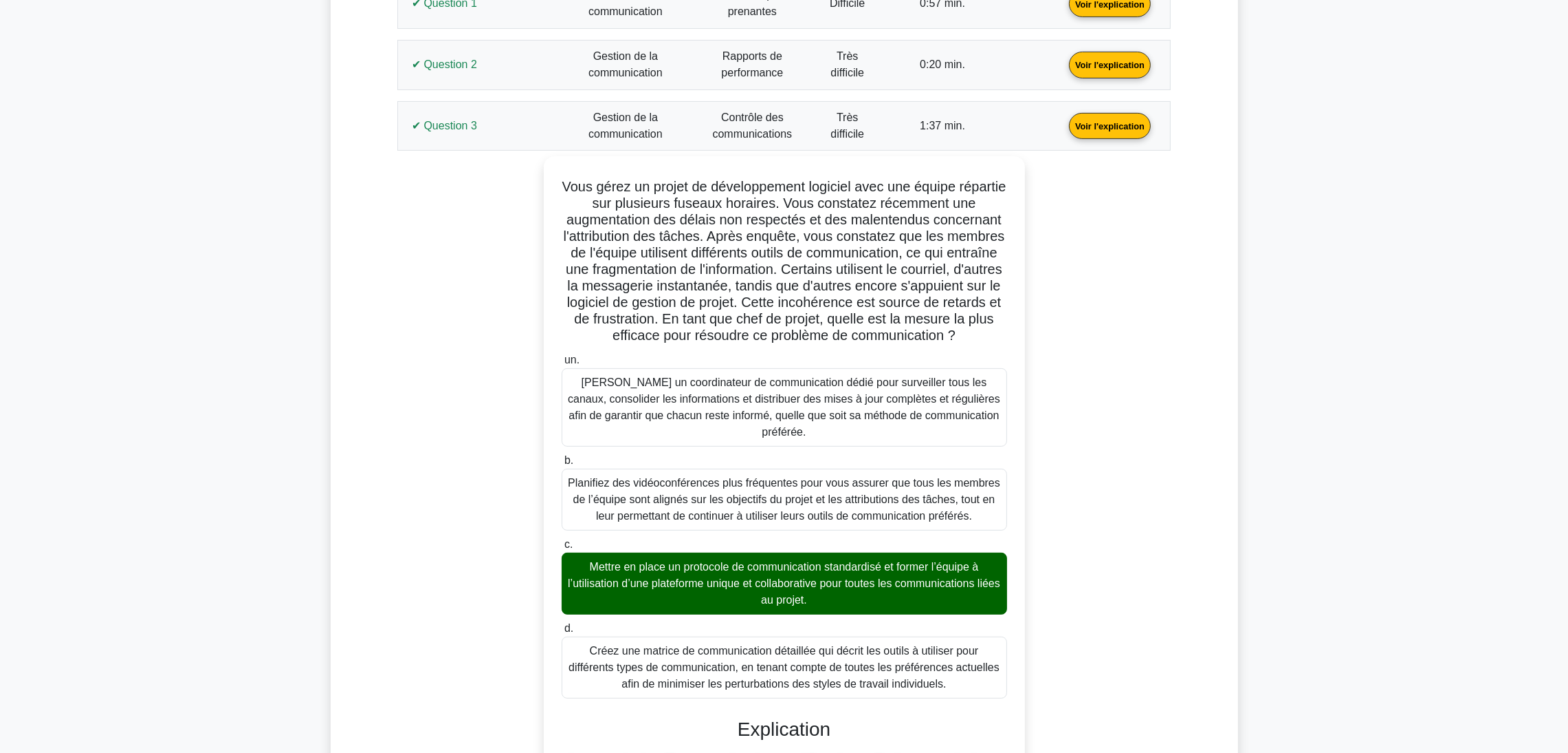
click at [1063, 131] on link "Voir l'explication" at bounding box center [1110, 125] width 92 height 12
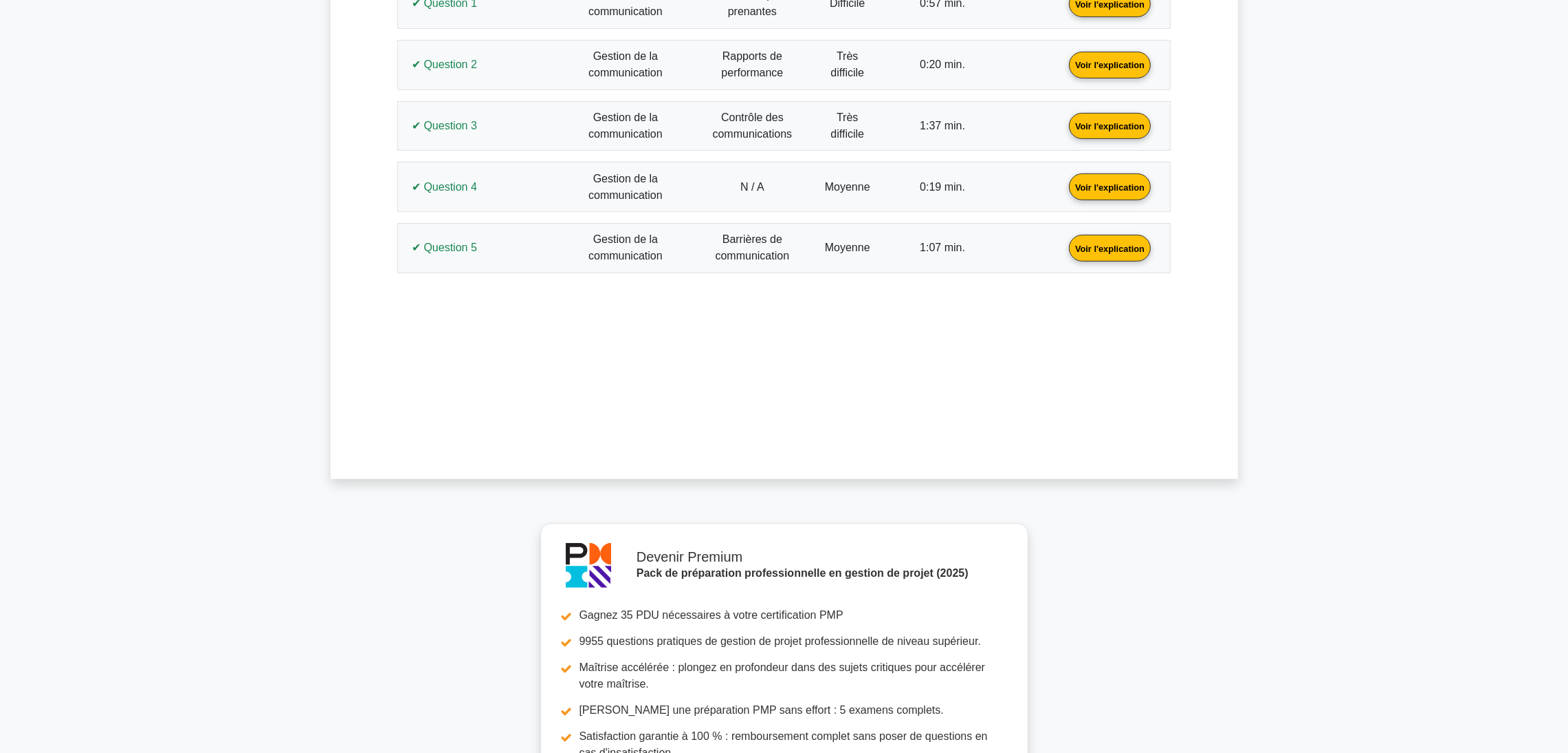
click at [1063, 192] on link "Voir l'explication" at bounding box center [1110, 186] width 92 height 12
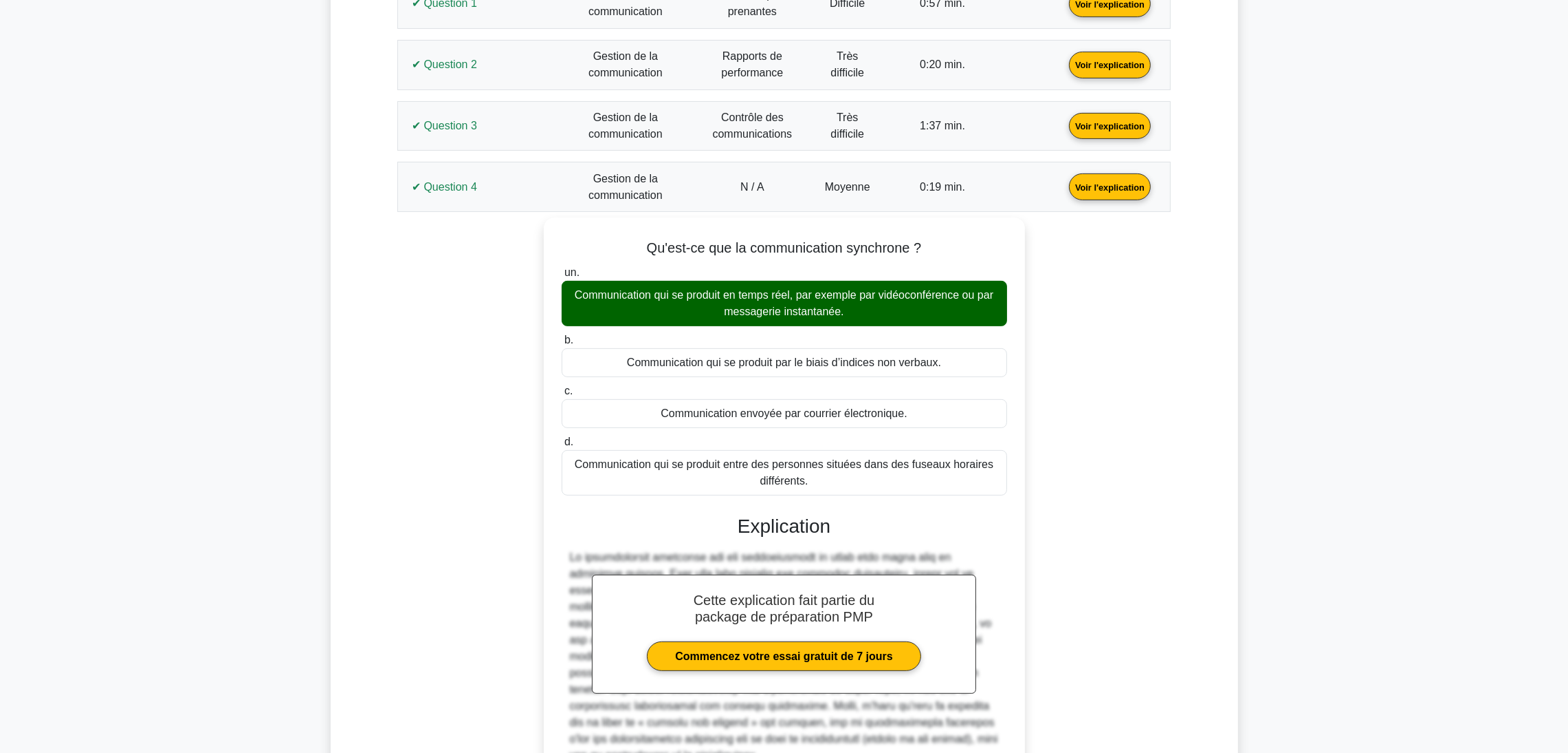
click at [1063, 186] on link "Voir l'explication" at bounding box center [1110, 186] width 92 height 12
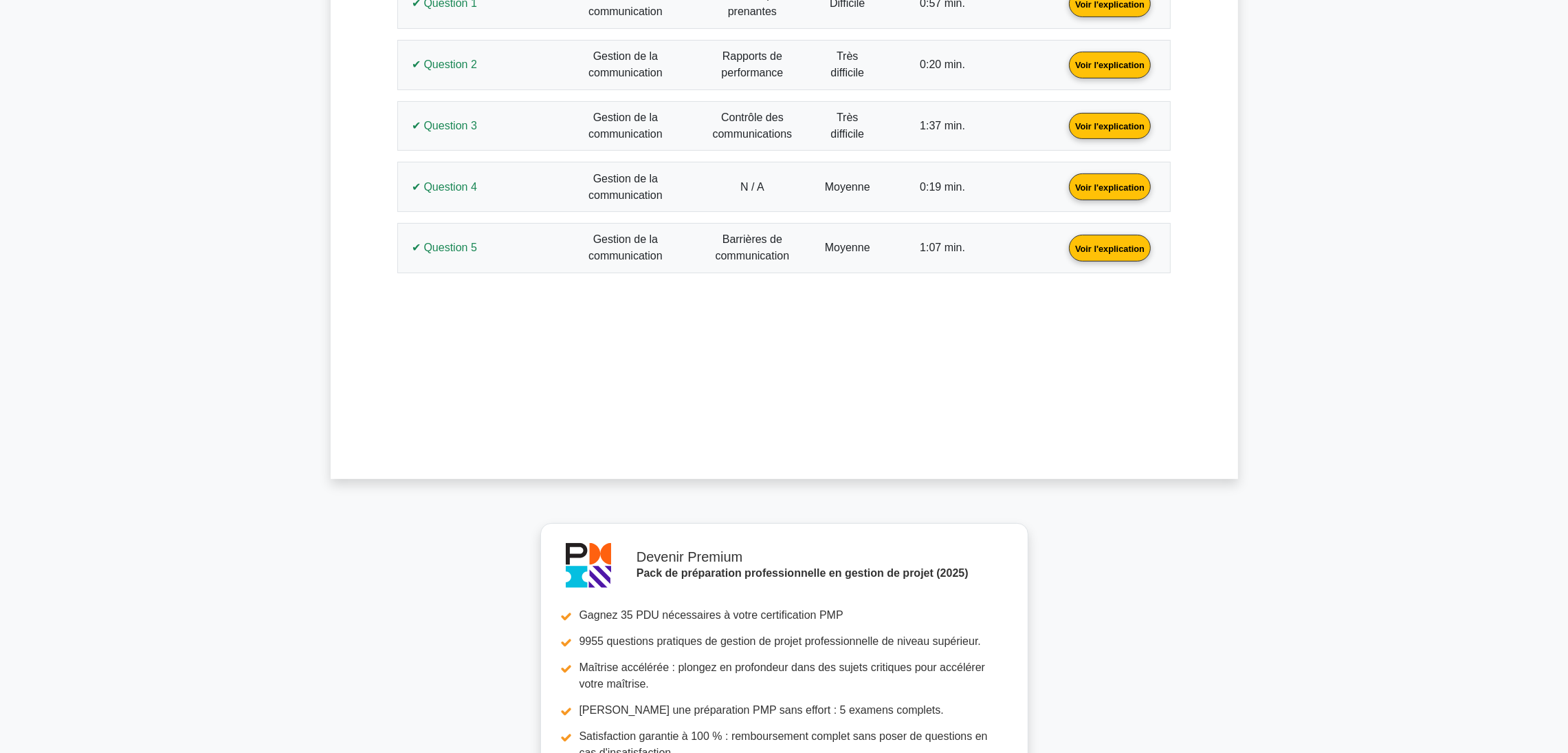
click at [1063, 243] on link "Voir l'explication" at bounding box center [1110, 247] width 92 height 12
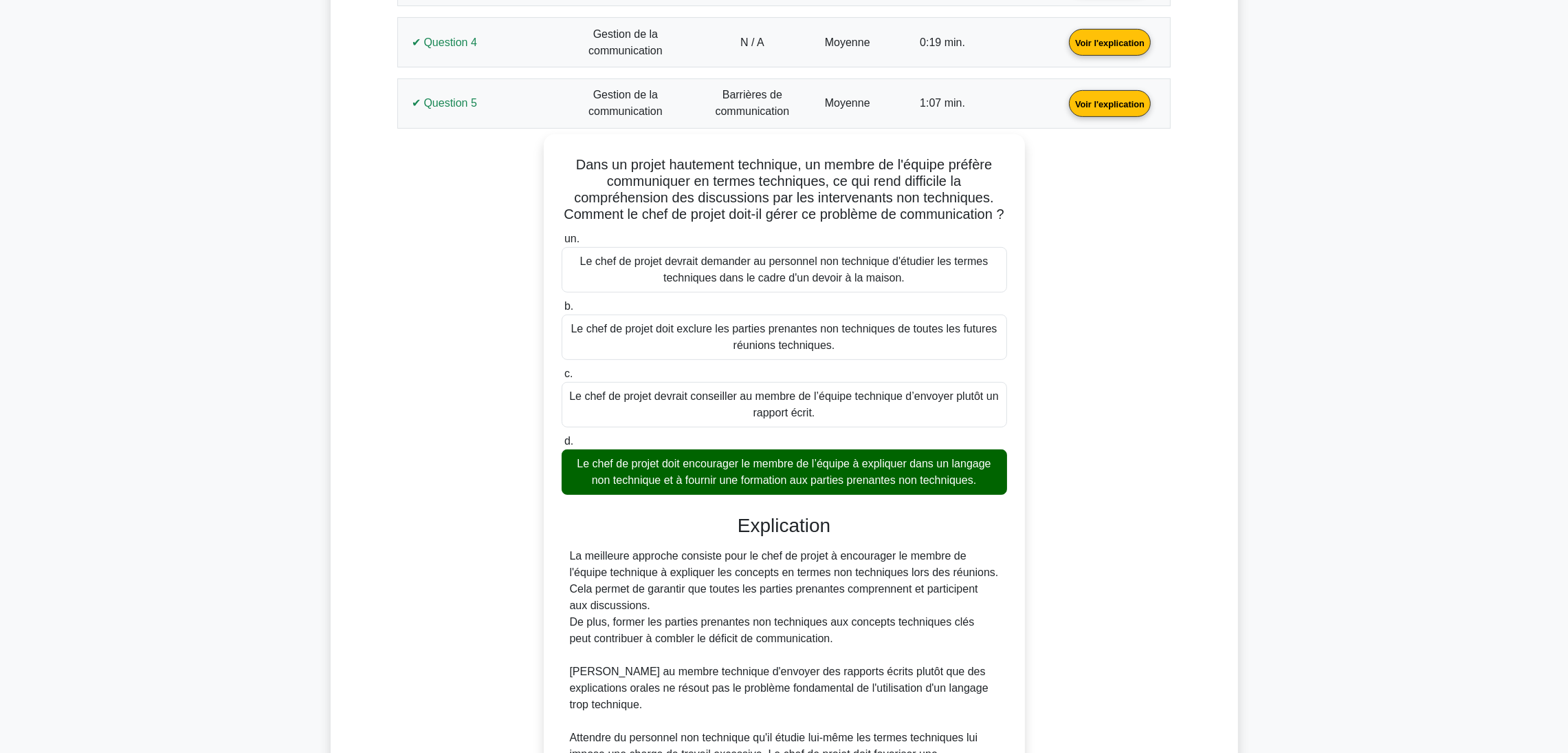
scroll to position [928, 0]
